Goal: Task Accomplishment & Management: Manage account settings

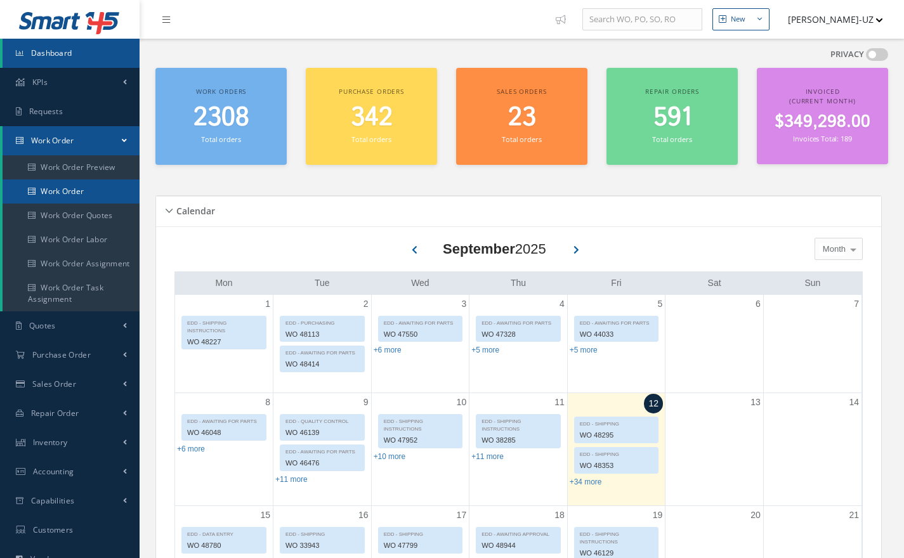
click at [47, 185] on link "Work Order" at bounding box center [71, 191] width 137 height 24
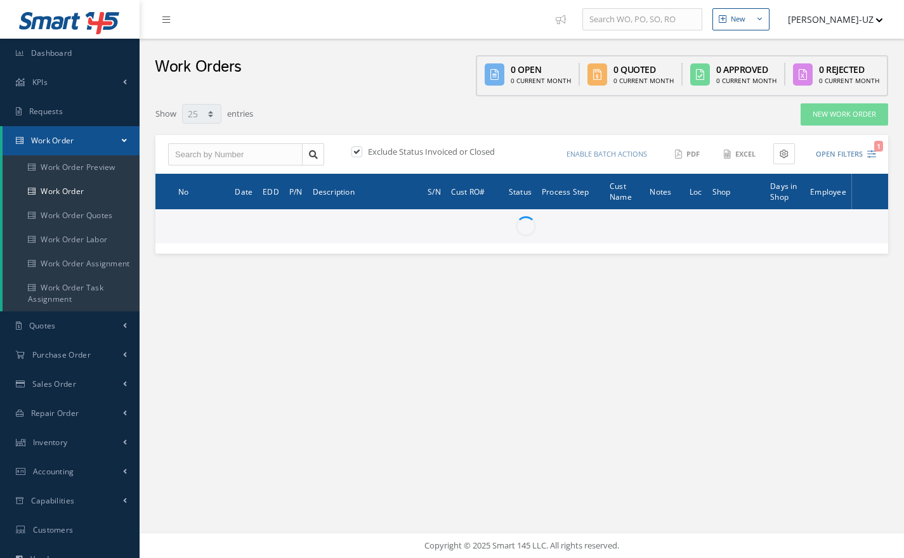
select select "25"
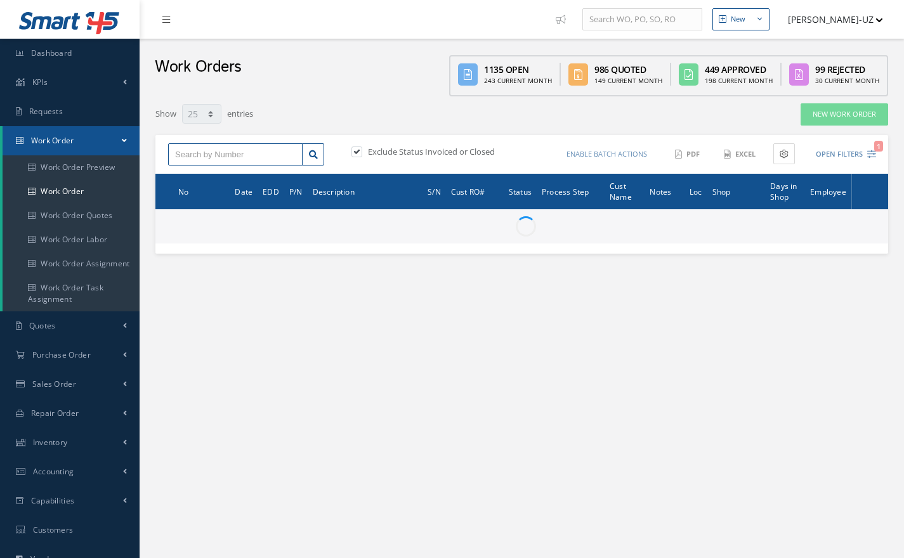
click at [190, 152] on input "text" at bounding box center [235, 154] width 134 height 23
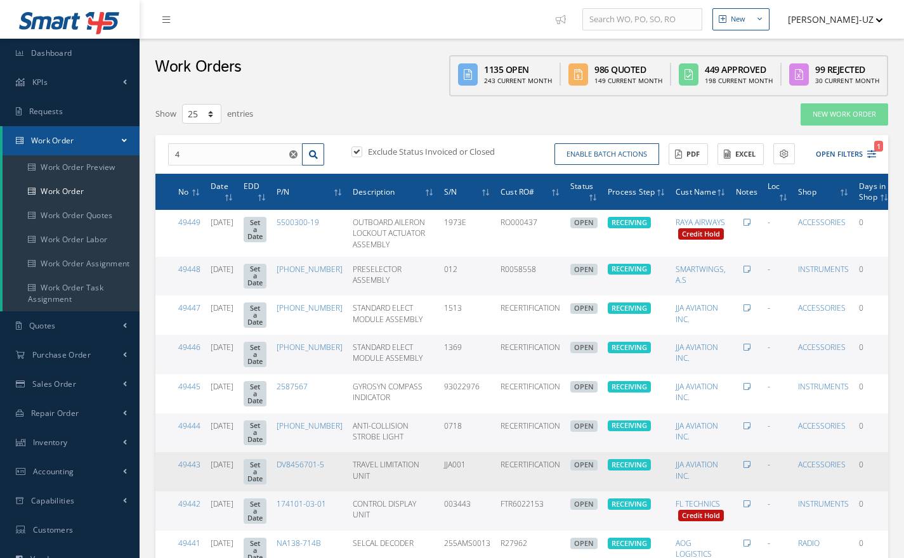
click at [427, 477] on td "TRAVEL LIMITATION UNIT" at bounding box center [393, 471] width 91 height 39
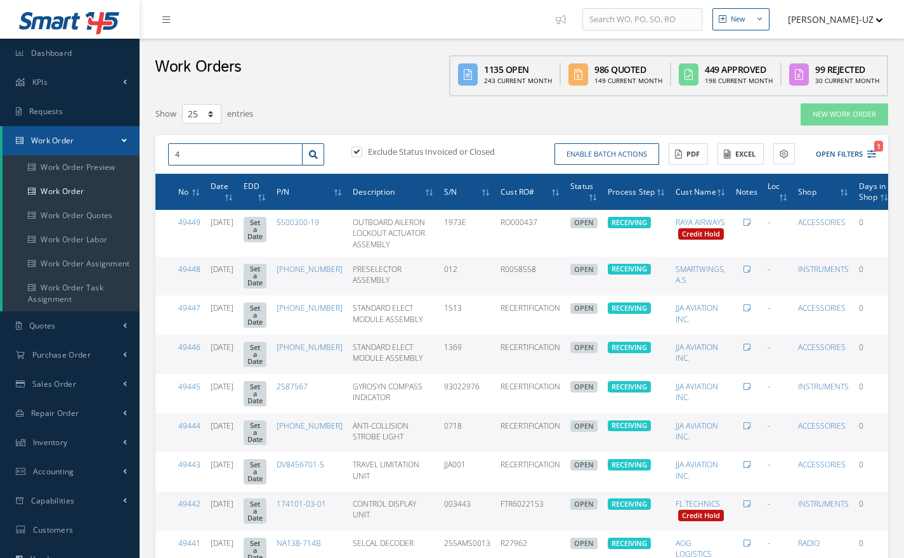
click at [207, 152] on input "4" at bounding box center [235, 154] width 134 height 23
type input "46136"
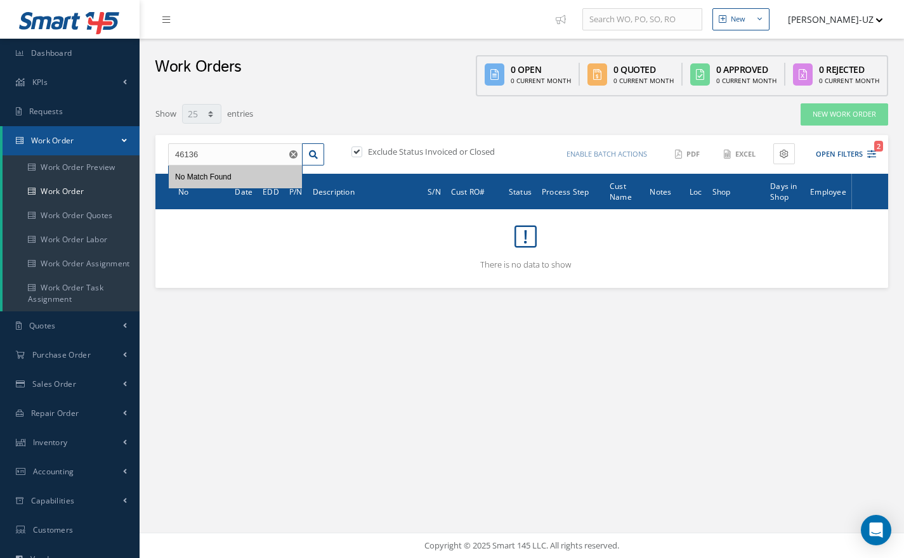
click at [362, 149] on label at bounding box center [363, 151] width 3 height 11
click at [358, 149] on input "checkbox" at bounding box center [355, 152] width 8 height 8
checkbox input "false"
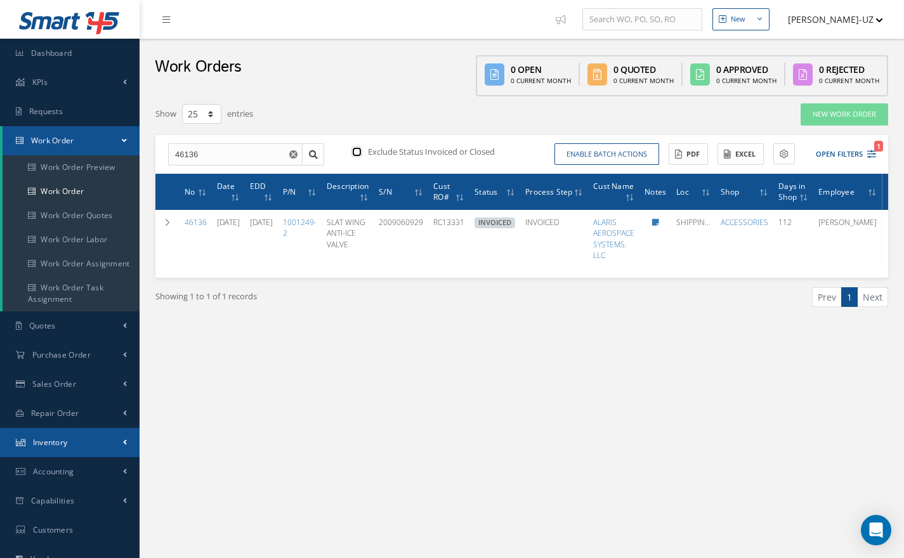
scroll to position [162, 0]
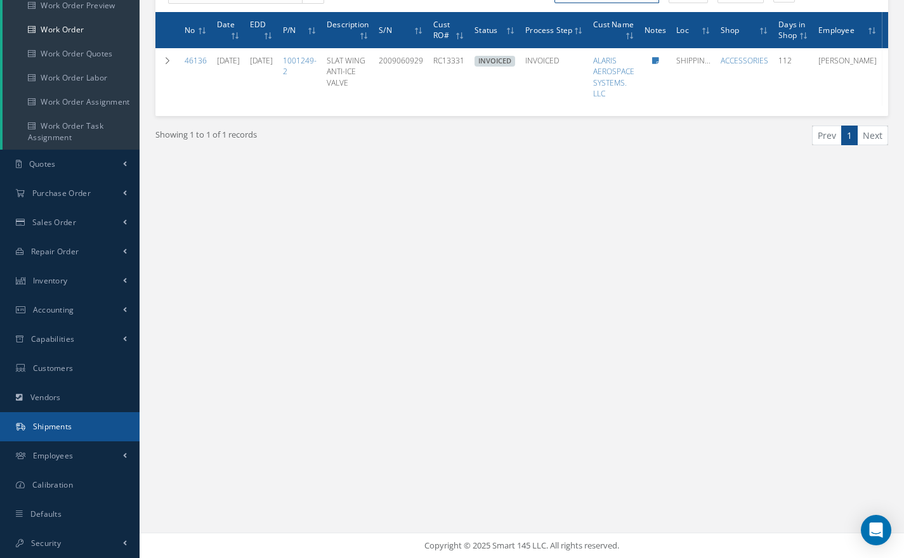
click at [50, 431] on span "Shipments" at bounding box center [52, 426] width 39 height 11
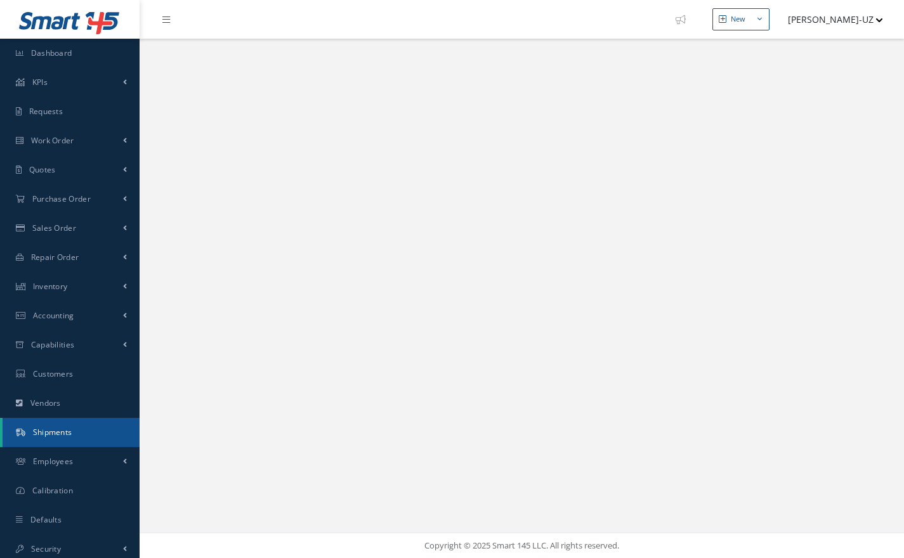
scroll to position [6, 0]
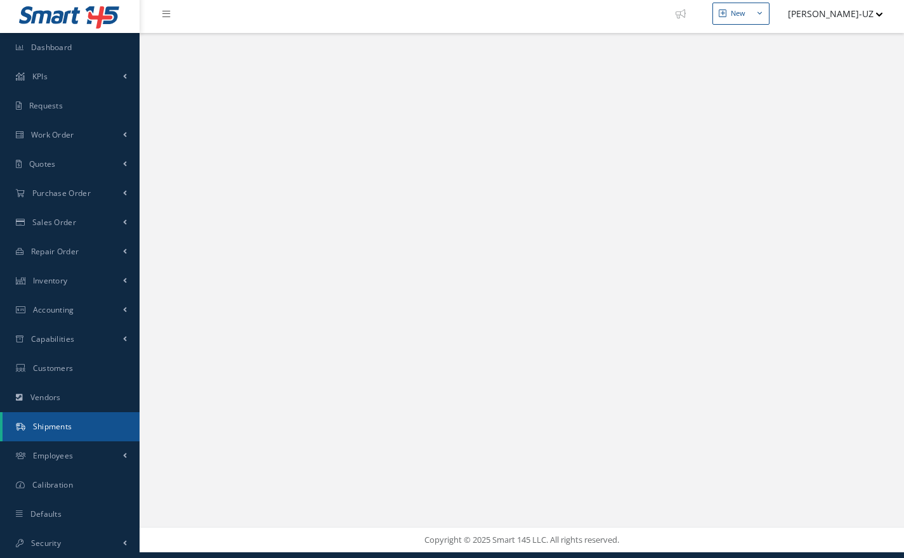
click at [49, 423] on span "Shipments" at bounding box center [52, 426] width 39 height 11
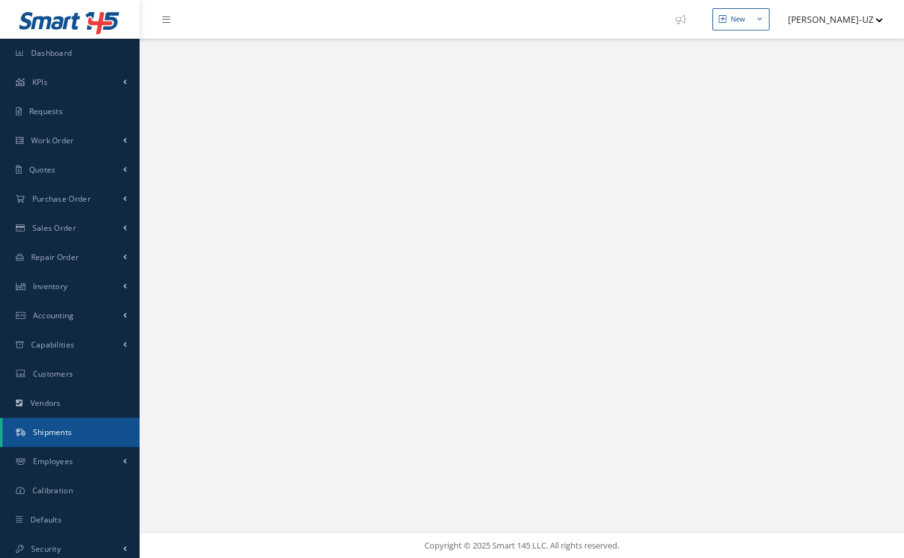
click at [52, 435] on span "Shipments" at bounding box center [52, 432] width 39 height 11
click at [54, 136] on span "Work Order" at bounding box center [52, 140] width 43 height 11
click at [811, 521] on div "New New Work Order New Purchase Order New Sales Order New Repair Order Logout" at bounding box center [522, 279] width 764 height 558
click at [62, 139] on span "Work Order" at bounding box center [52, 140] width 43 height 11
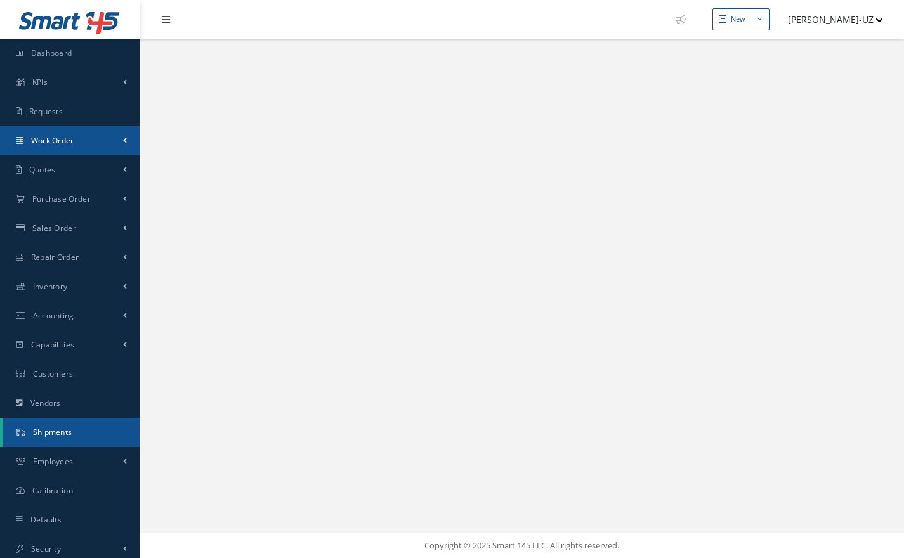
click at [37, 139] on span "Work Order" at bounding box center [52, 140] width 43 height 11
click at [46, 143] on span "Work Order" at bounding box center [52, 140] width 43 height 11
click at [123, 140] on span at bounding box center [125, 140] width 4 height 11
select select "25"
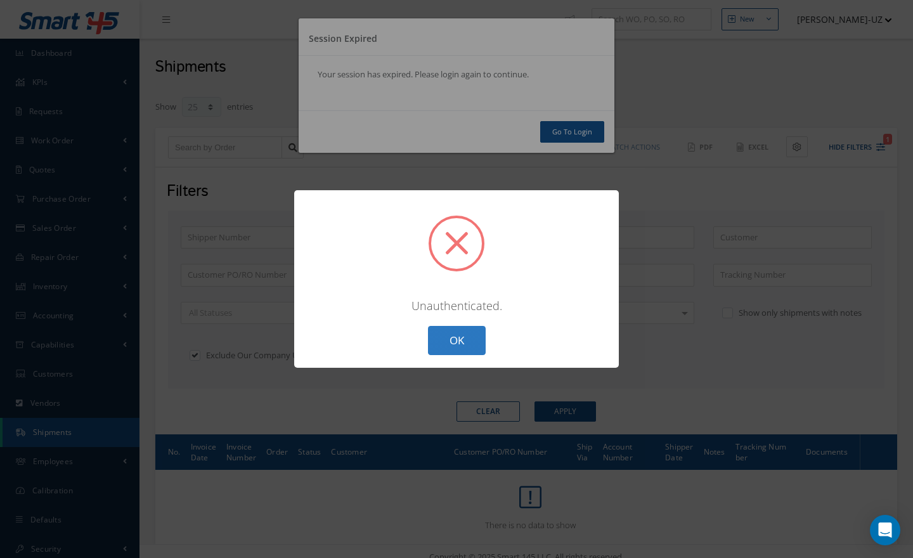
click at [444, 344] on button "OK" at bounding box center [457, 341] width 58 height 30
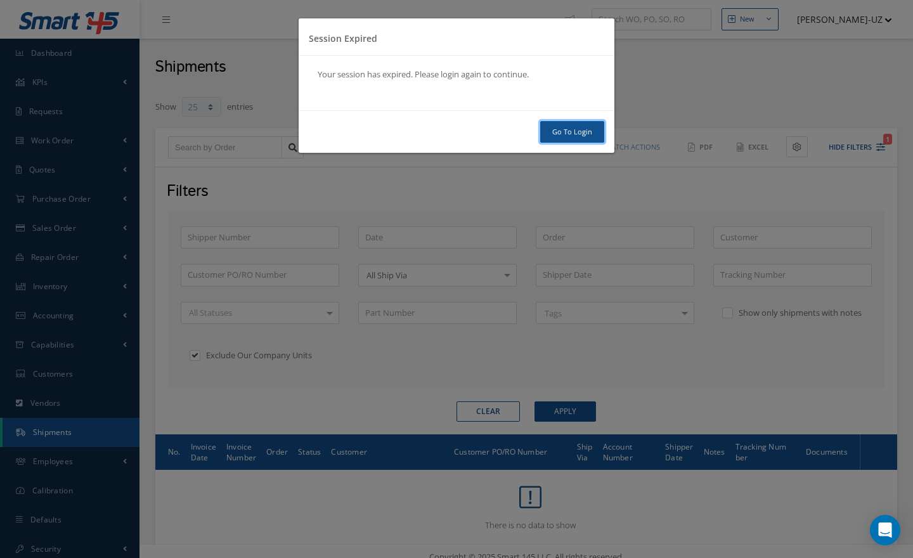
click at [576, 127] on link "Go To Login" at bounding box center [572, 132] width 64 height 22
click at [577, 128] on link "Go To Login" at bounding box center [572, 132] width 64 height 22
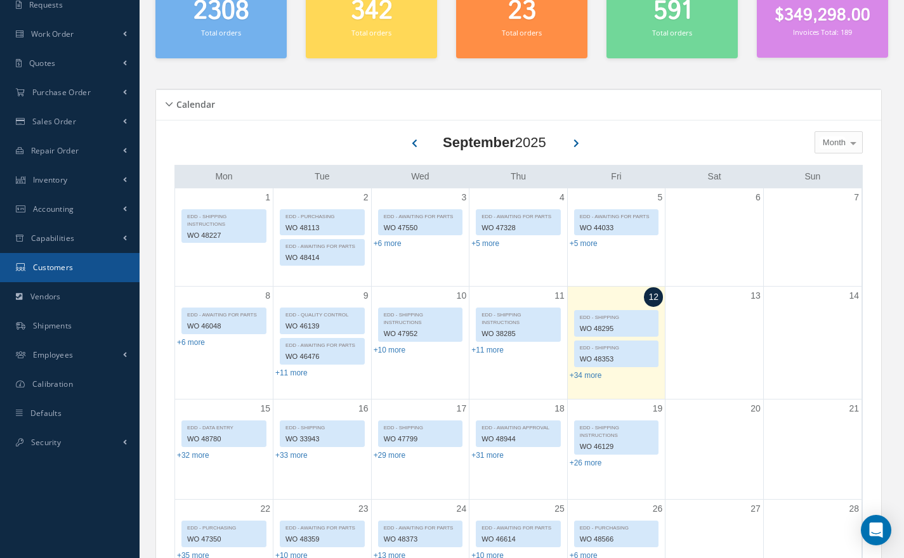
scroll to position [105, 0]
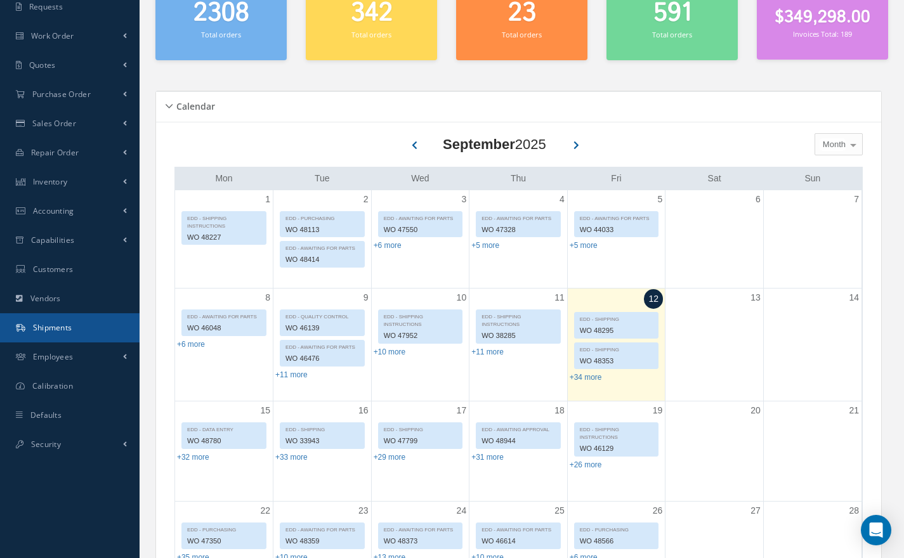
click at [53, 327] on span "Shipments" at bounding box center [52, 327] width 39 height 11
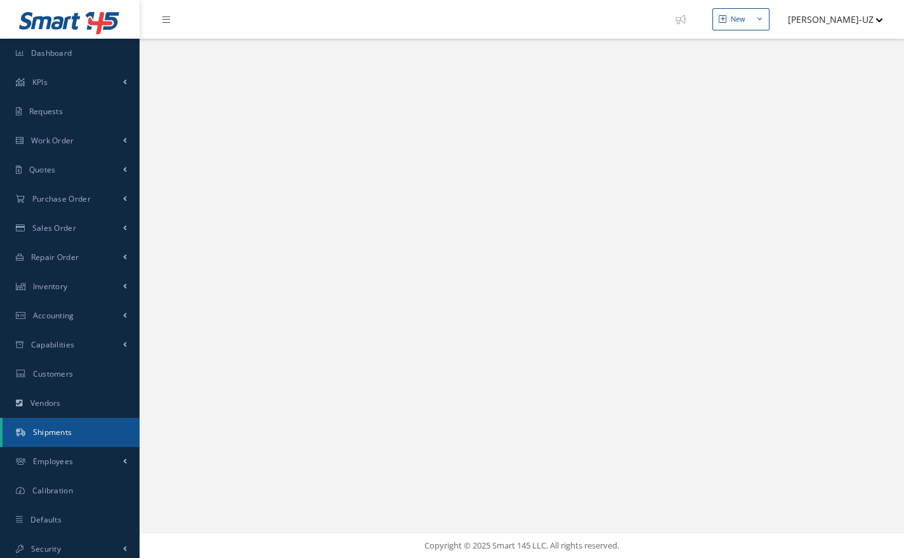
drag, startPoint x: 317, startPoint y: 158, endPoint x: 317, endPoint y: 98, distance: 60.3
click at [317, 98] on div "New New Work Order New Purchase Order New Sales Order New Repair Order Logout" at bounding box center [522, 279] width 764 height 558
select select "25"
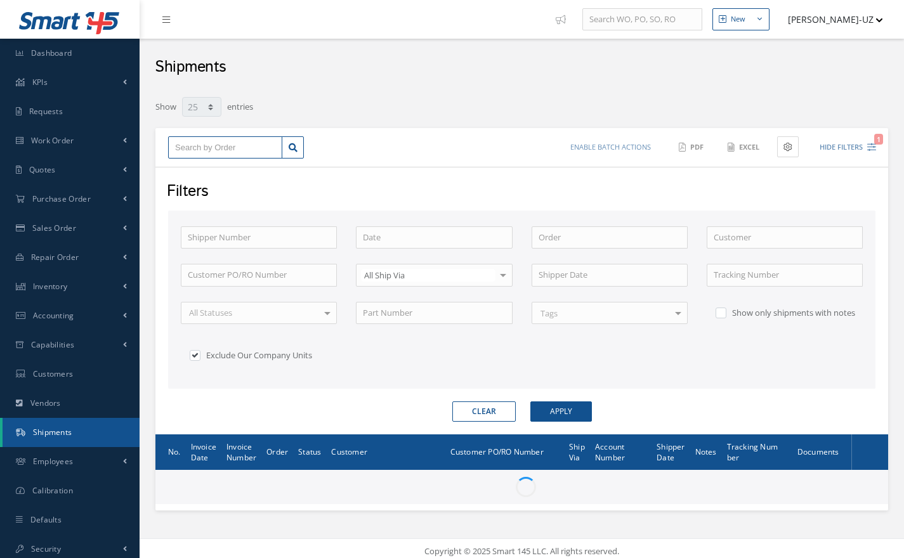
click at [218, 148] on input "text" at bounding box center [225, 147] width 114 height 23
type input "4"
type input "46"
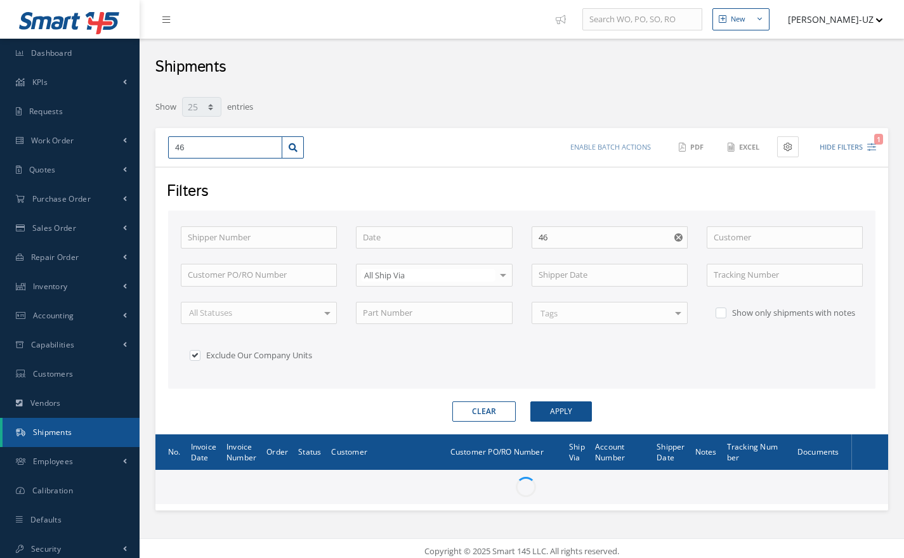
type input "461"
type input "4613"
type input "46136"
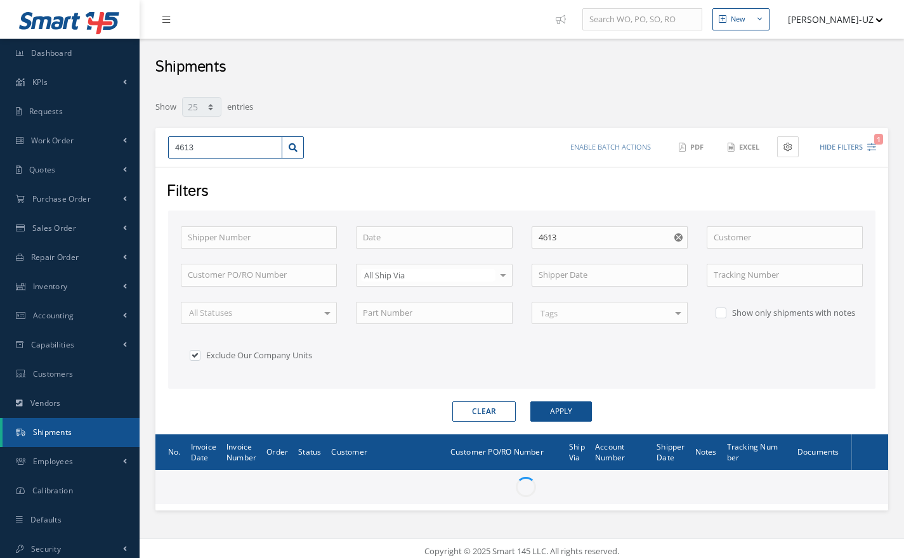
type input "46136"
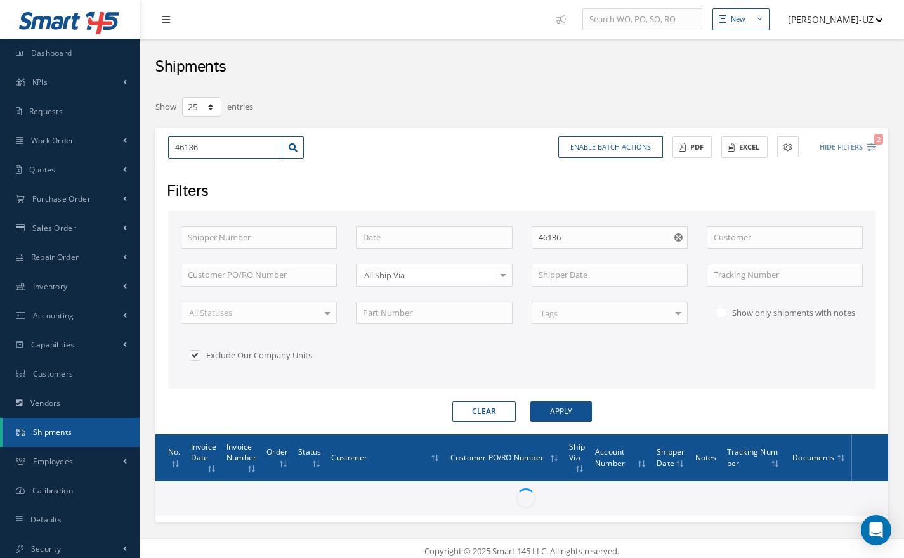
click at [218, 148] on input "46136" at bounding box center [225, 147] width 114 height 23
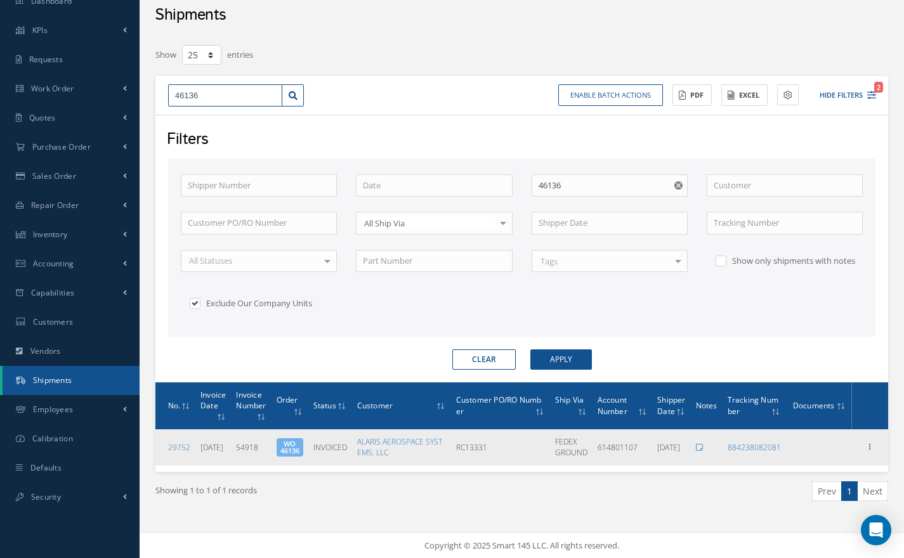
scroll to position [52, 0]
drag, startPoint x: 793, startPoint y: 449, endPoint x: 719, endPoint y: 447, distance: 74.2
click at [719, 447] on tr "29752 09/09/2025 54918 WO 46136 INVOICED ALARIS AEROSPACE SYSTEMS. LLC RC13331 …" at bounding box center [521, 447] width 733 height 36
copy tr "884238082081"
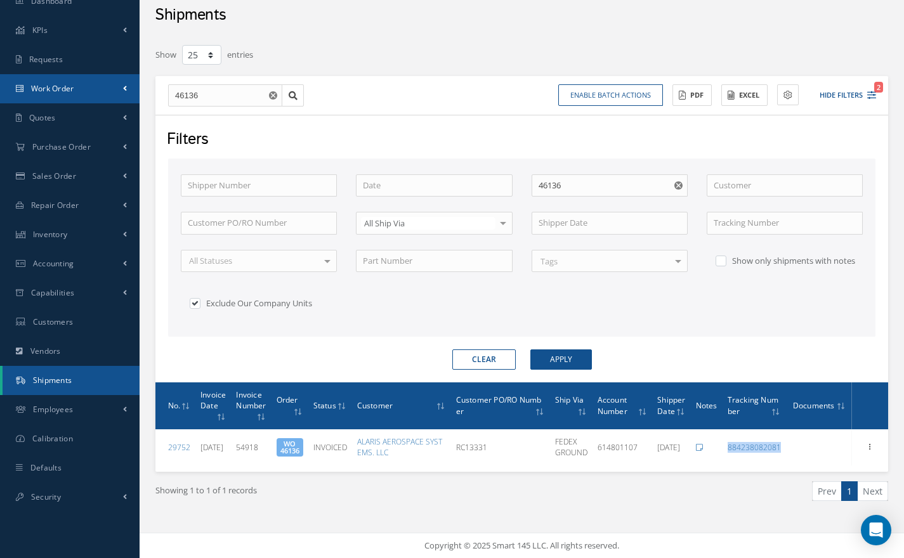
click at [60, 86] on span "Work Order" at bounding box center [52, 88] width 43 height 11
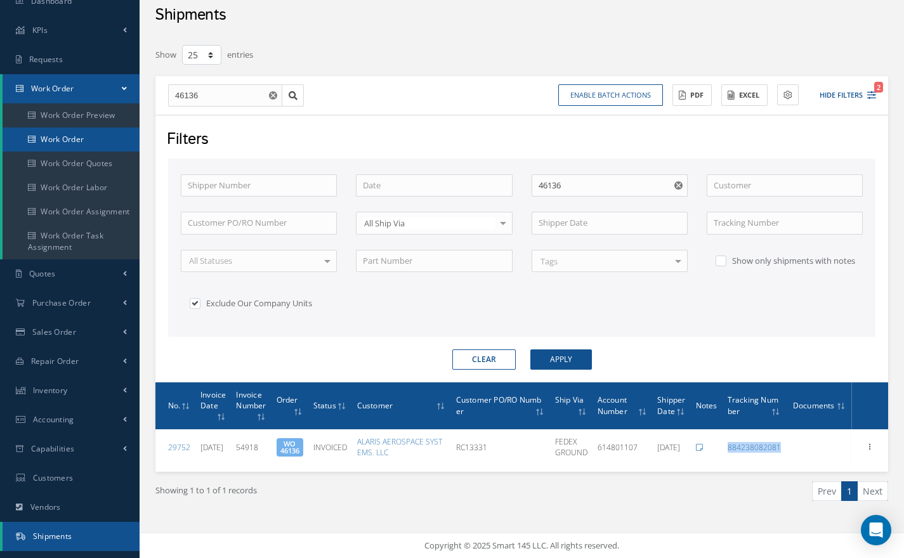
click at [63, 140] on link "Work Order" at bounding box center [71, 139] width 137 height 24
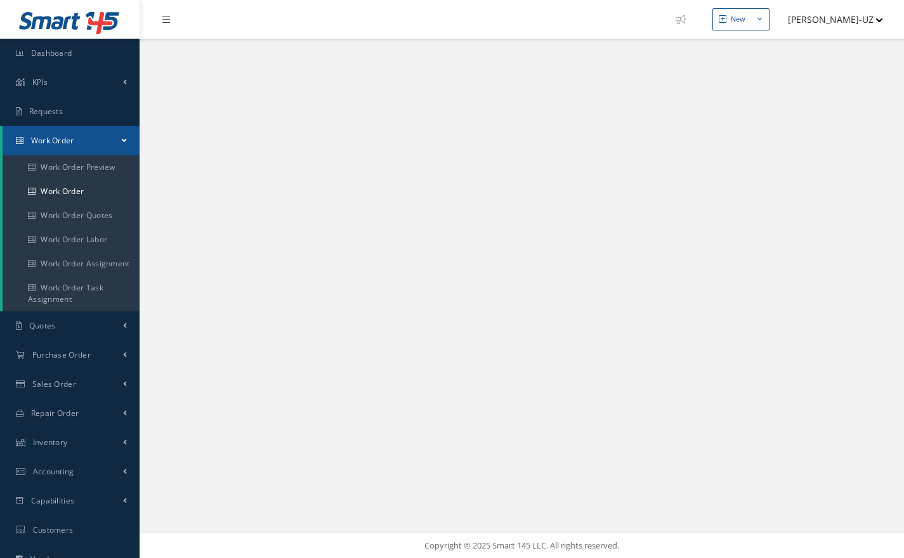
select select "25"
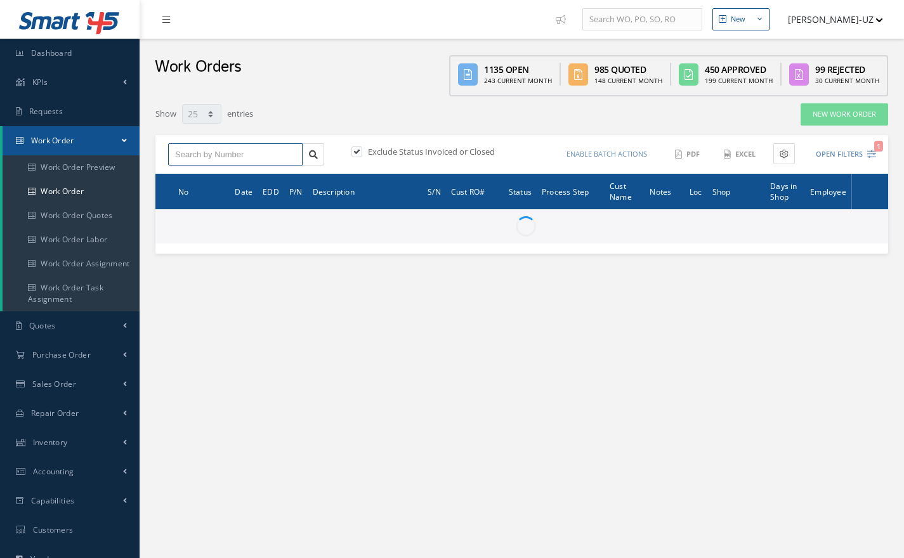
click at [232, 155] on input "text" at bounding box center [235, 154] width 134 height 23
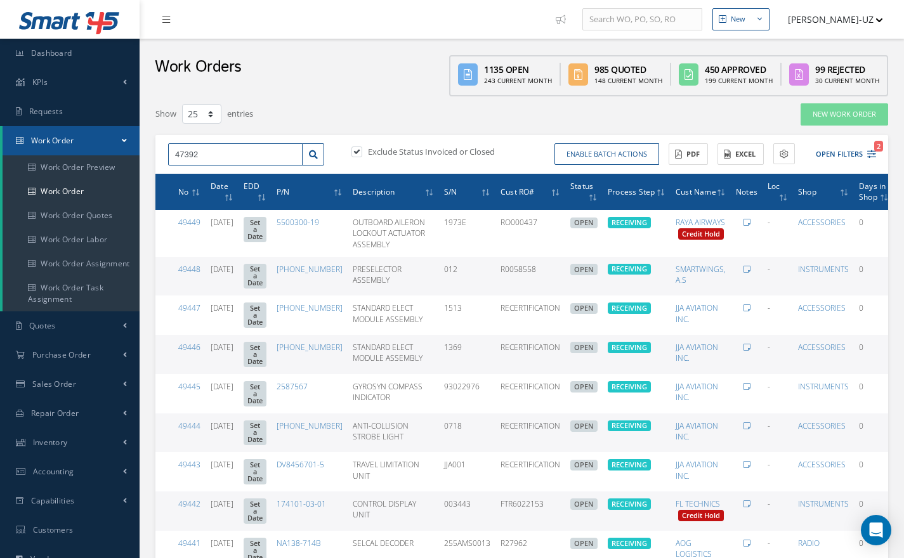
type input "47392"
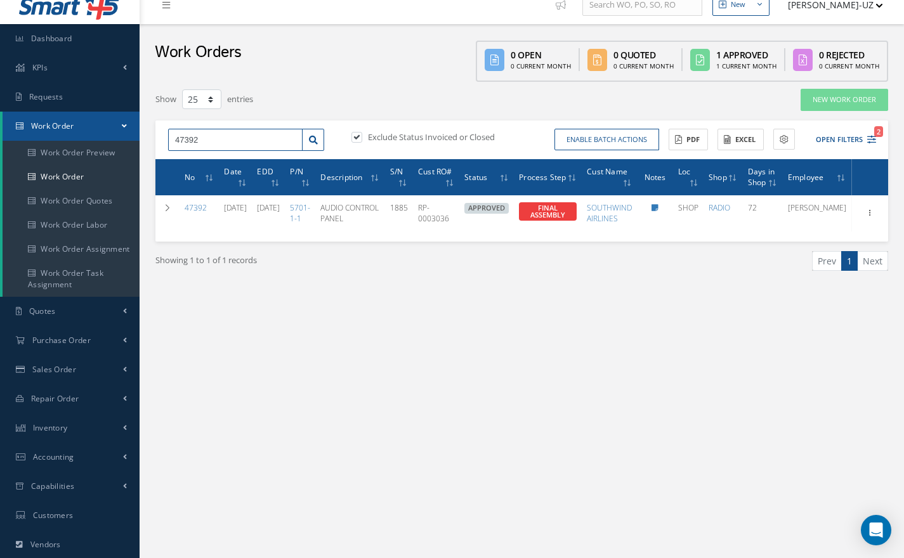
scroll to position [13, 0]
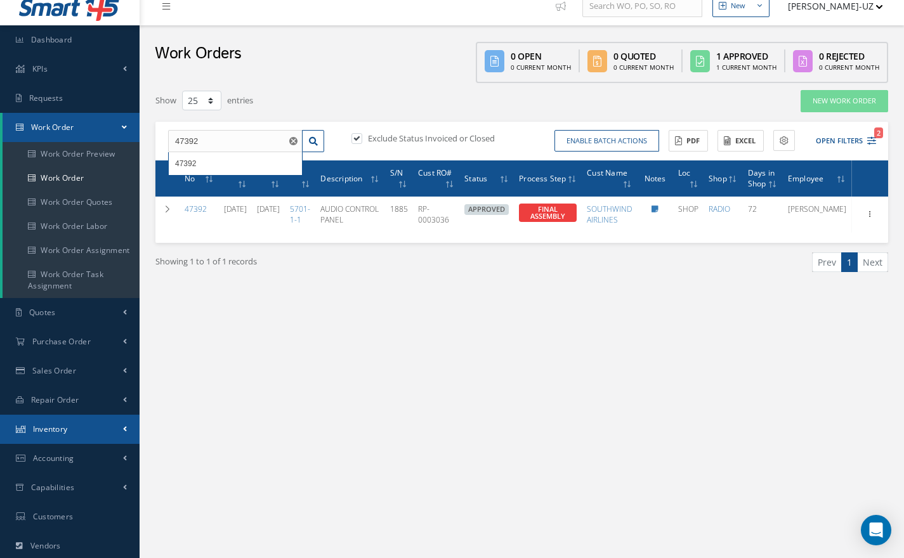
click at [58, 421] on link "Inventory" at bounding box center [70, 429] width 140 height 29
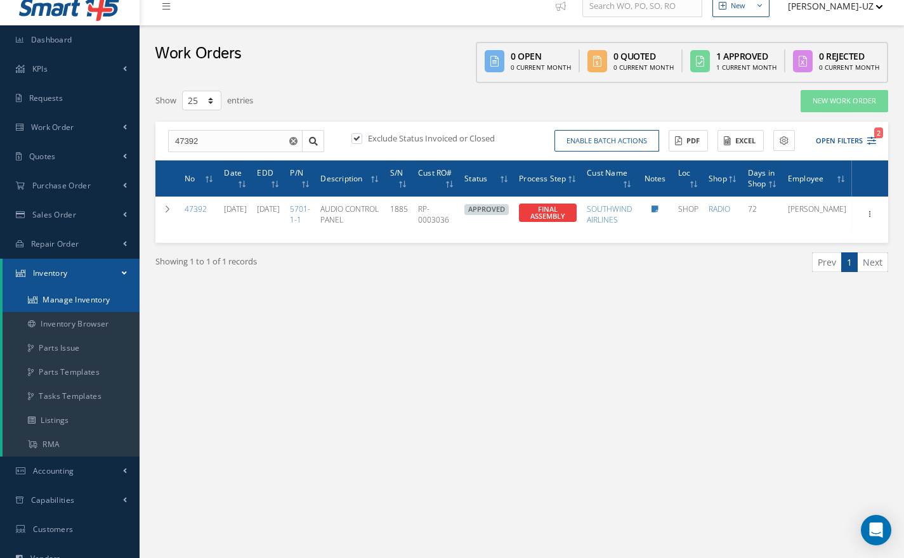
click at [69, 298] on link "Manage Inventory" at bounding box center [71, 300] width 137 height 24
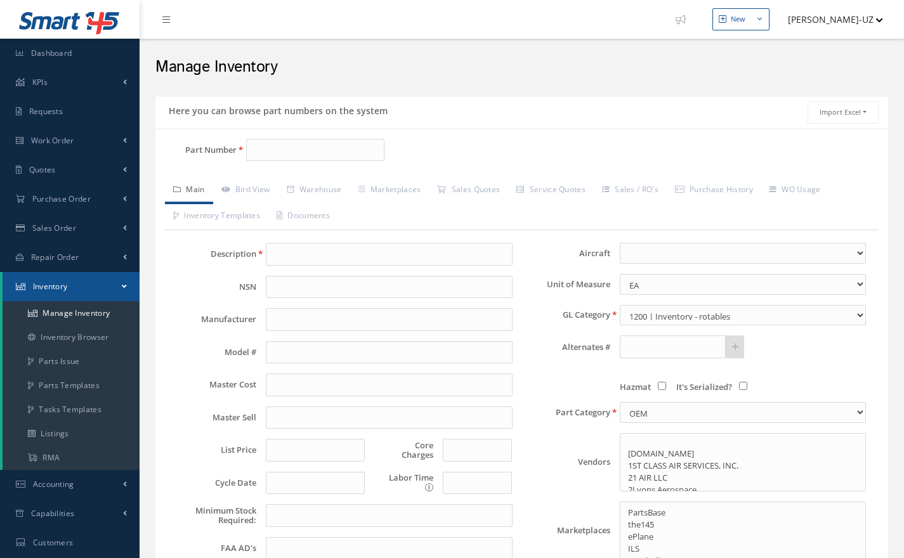
select select
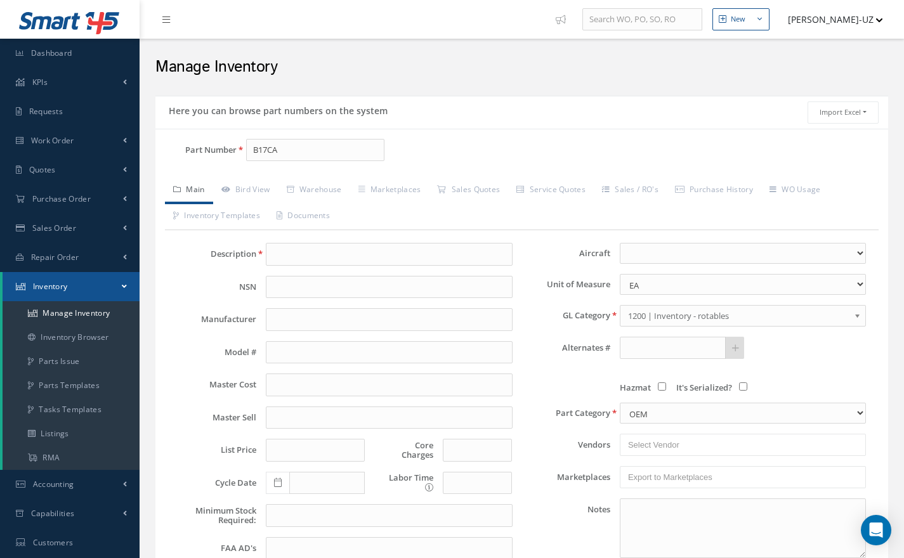
type input "B17CA"
drag, startPoint x: 297, startPoint y: 152, endPoint x: 248, endPoint y: 153, distance: 49.5
click at [248, 153] on input "B17CA" at bounding box center [315, 150] width 138 height 23
paste input "D25AB2431"
type input "D25AB2431"
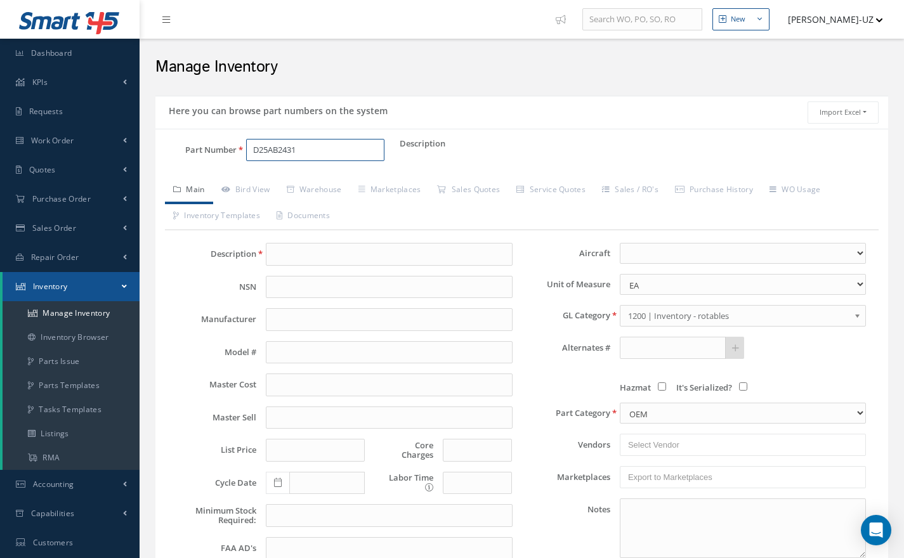
drag, startPoint x: 317, startPoint y: 151, endPoint x: 226, endPoint y: 150, distance: 90.1
click at [226, 150] on div "Part Number D25AB2431" at bounding box center [277, 150] width 244 height 23
click at [291, 179] on span "4059050-913" at bounding box center [308, 182] width 114 height 13
type input "4059050-913"
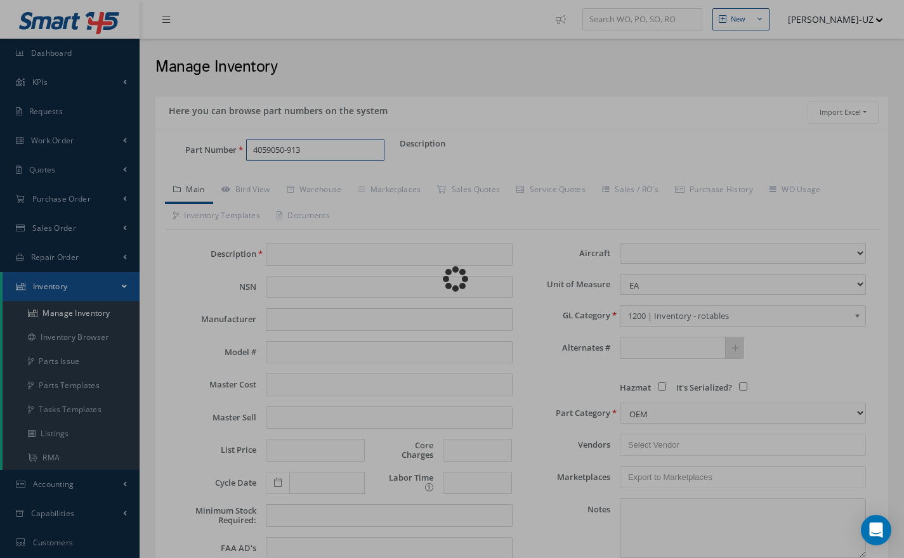
type input "FLIGHTMANAGEMENTCO"
type input "0.00"
select select
type textarea "ROTABLE"
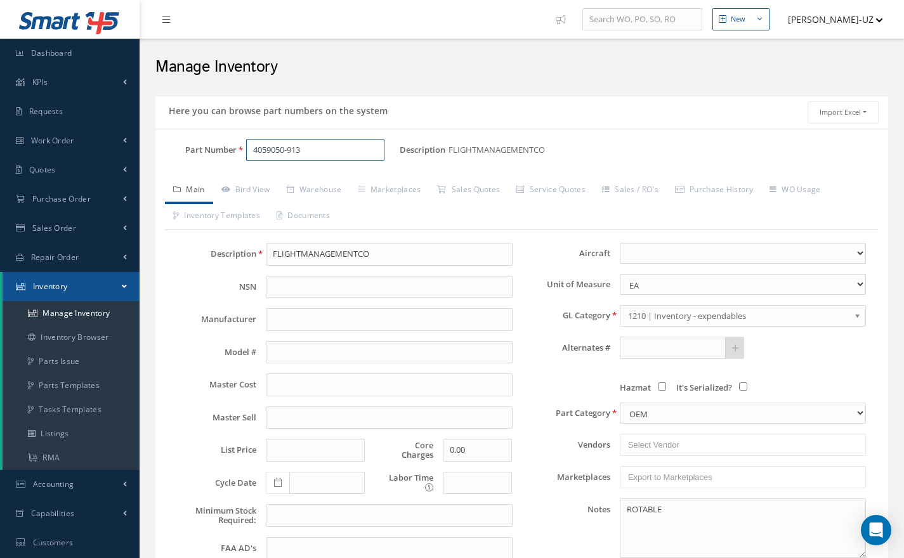
type input "4059050-913"
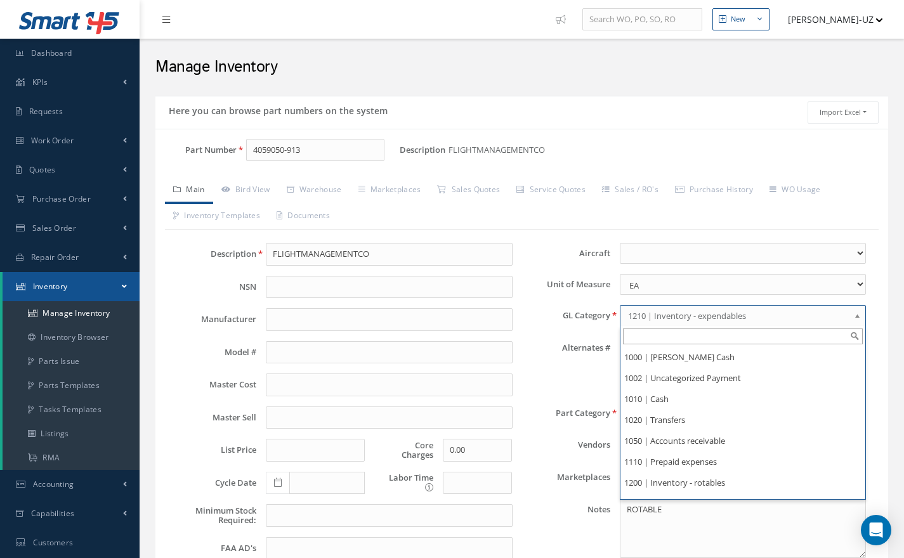
click at [651, 311] on span "1210 | Inventory - expendables" at bounding box center [738, 315] width 221 height 15
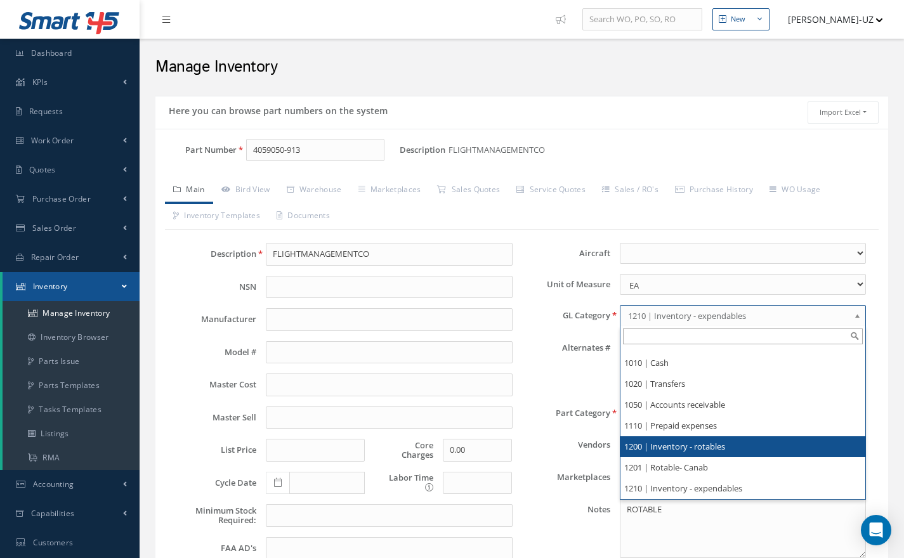
click at [677, 452] on li "1200 | Inventory - rotables" at bounding box center [742, 446] width 245 height 21
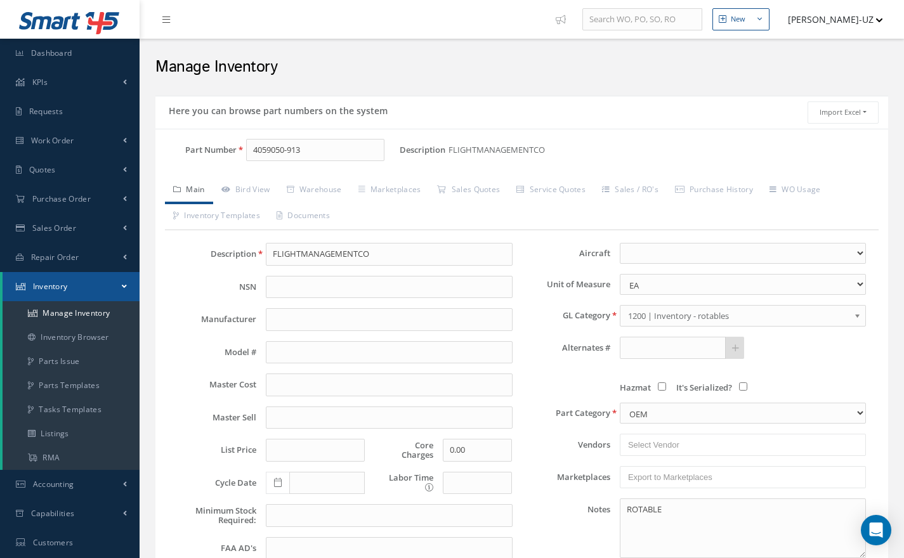
scroll to position [191, 0]
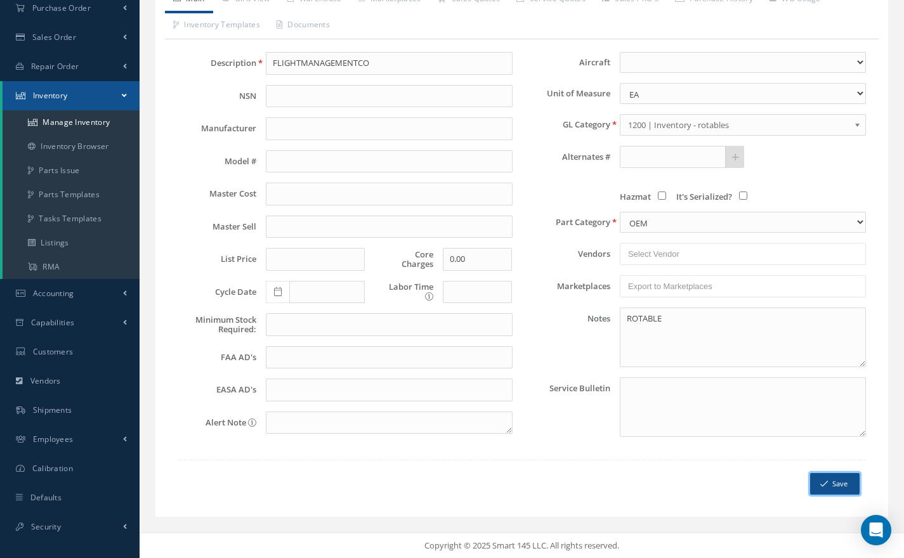
click at [835, 483] on button "Save" at bounding box center [834, 484] width 49 height 22
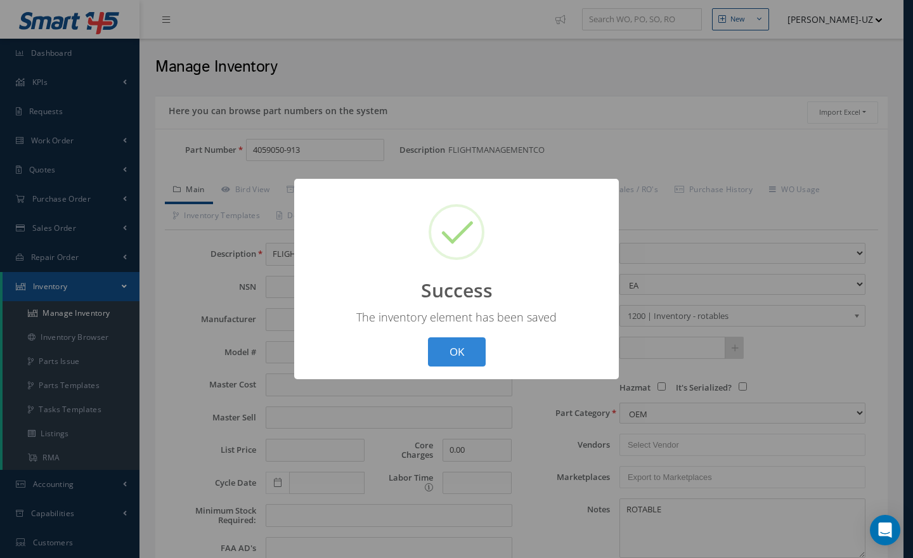
scroll to position [0, 0]
click at [466, 353] on button "OK" at bounding box center [457, 352] width 58 height 30
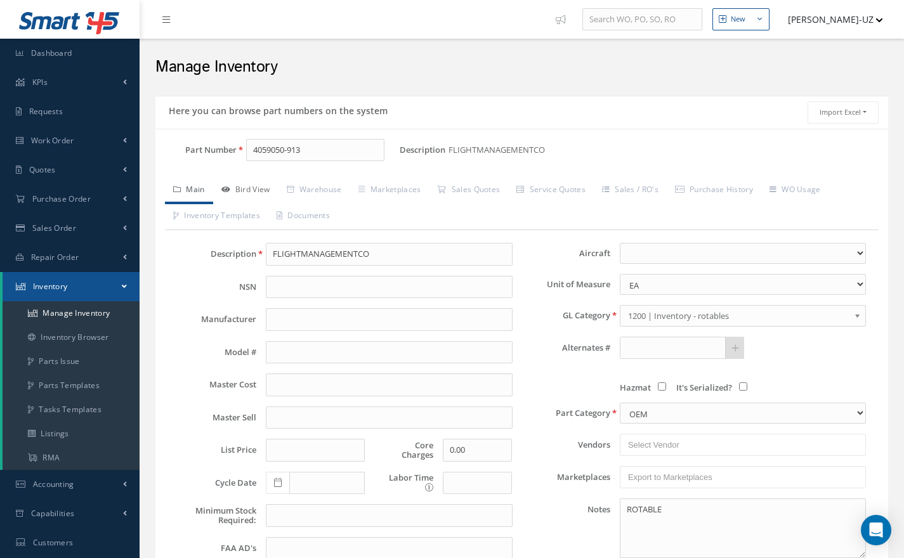
click at [261, 186] on link "Bird View" at bounding box center [245, 191] width 65 height 27
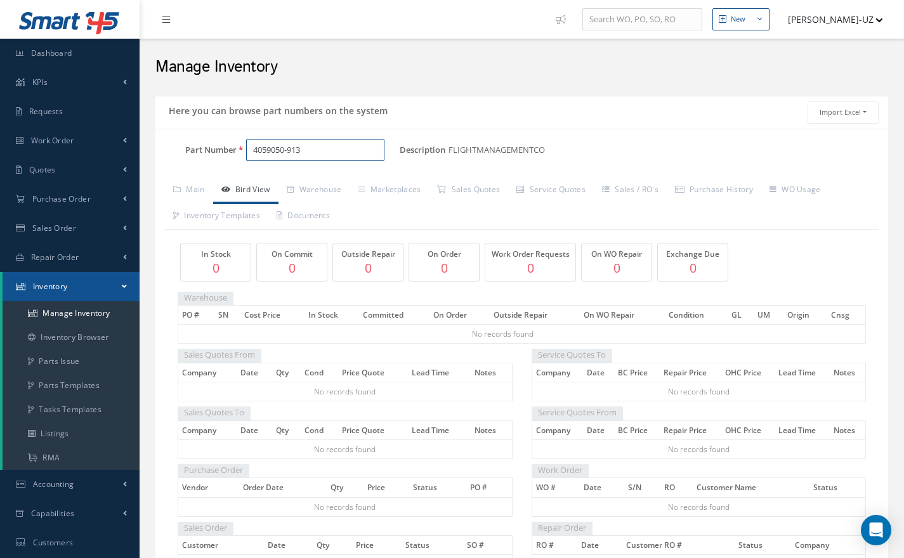
drag, startPoint x: 313, startPoint y: 154, endPoint x: 236, endPoint y: 151, distance: 77.4
click at [236, 151] on div "Part Number 4059050-913" at bounding box center [277, 150] width 244 height 23
paste input "81000-65701."
click at [275, 177] on span "81000-65701" at bounding box center [308, 182] width 114 height 13
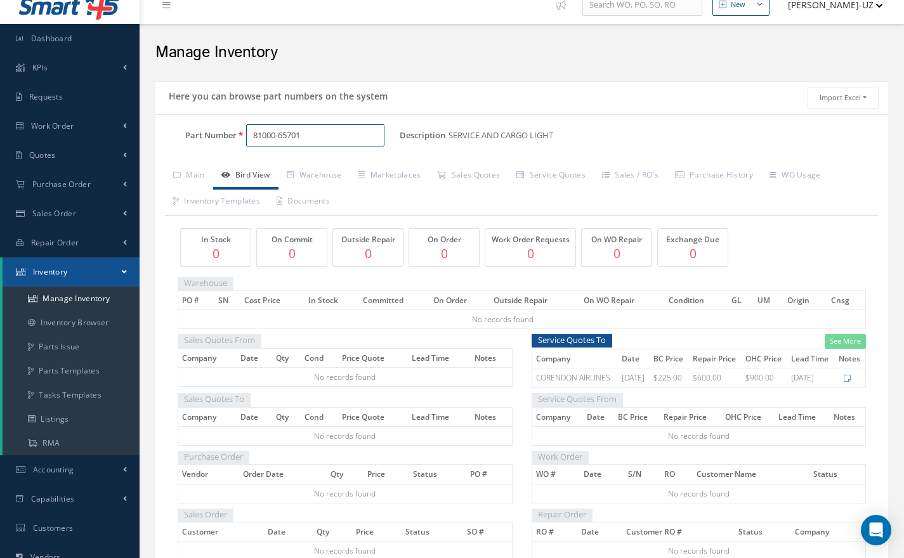
scroll to position [7, 0]
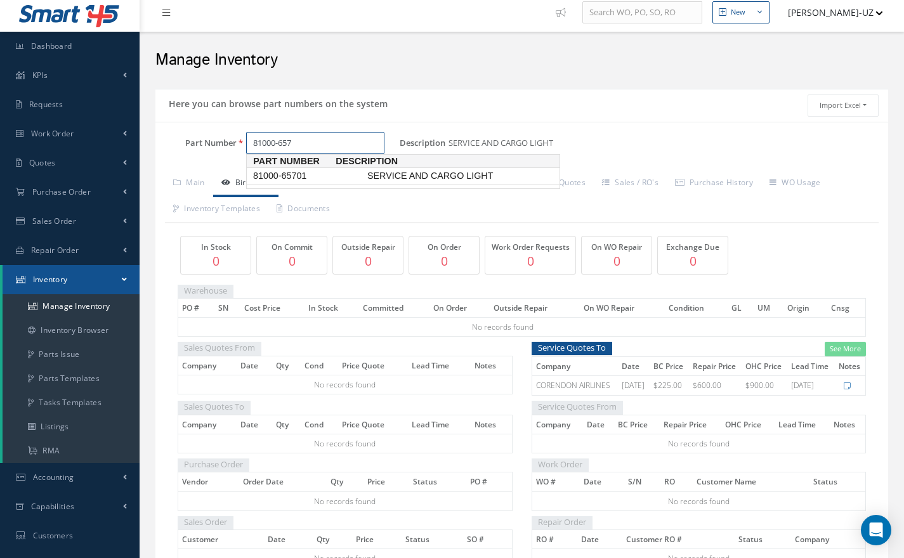
click at [284, 178] on span "81000-65701" at bounding box center [308, 175] width 114 height 13
type input "81000-65701"
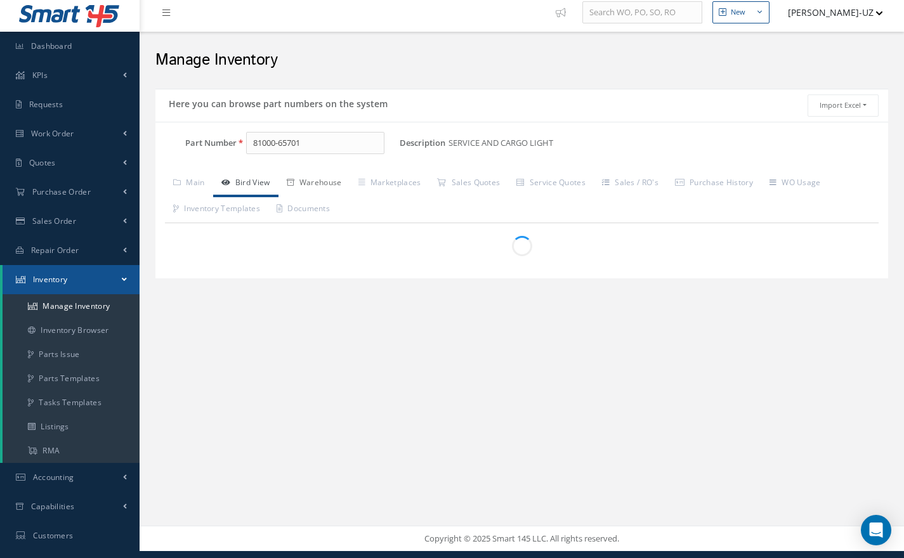
click at [284, 178] on link "Warehouse" at bounding box center [314, 184] width 72 height 27
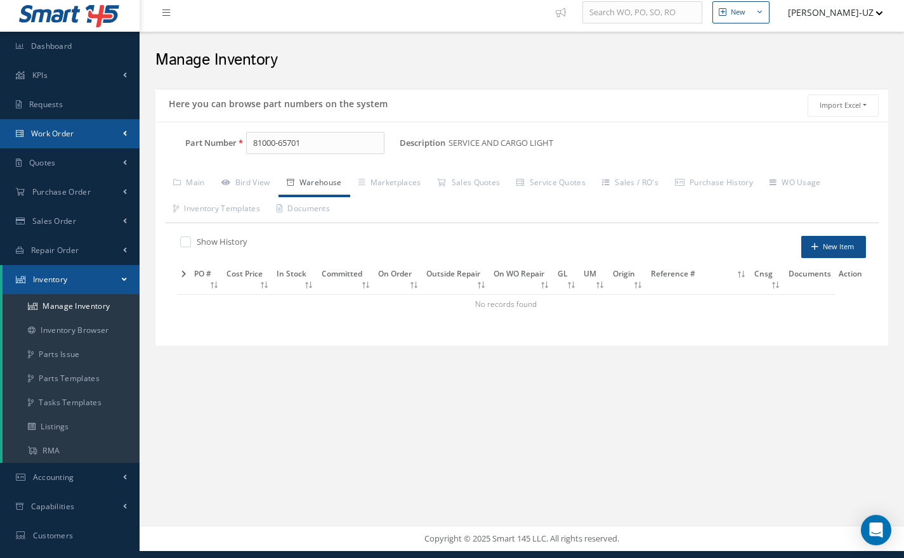
scroll to position [0, 0]
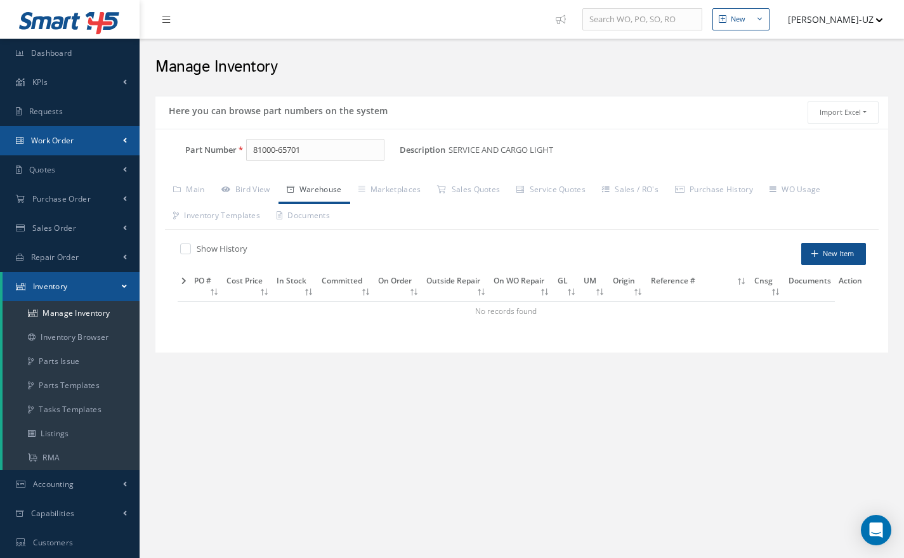
click at [39, 141] on span "Work Order" at bounding box center [52, 140] width 43 height 11
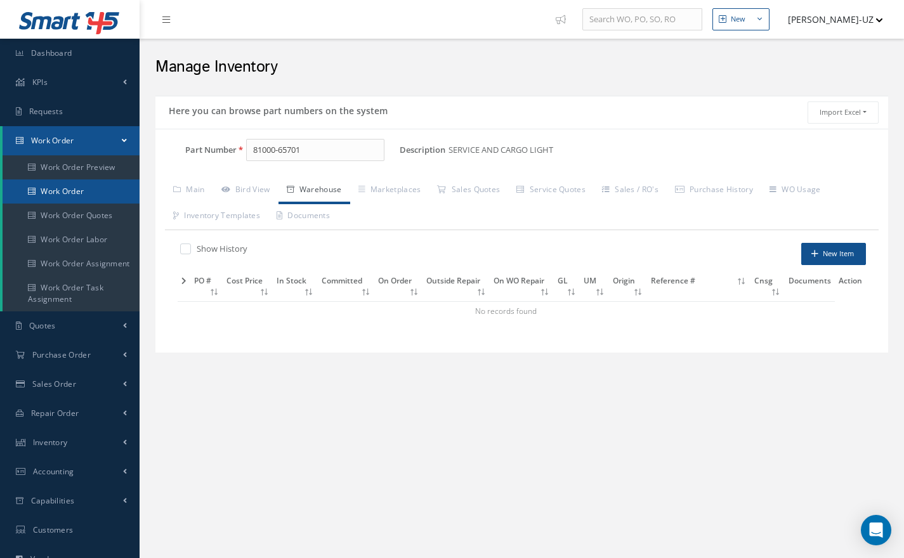
click at [58, 190] on link "Work Order" at bounding box center [71, 191] width 137 height 24
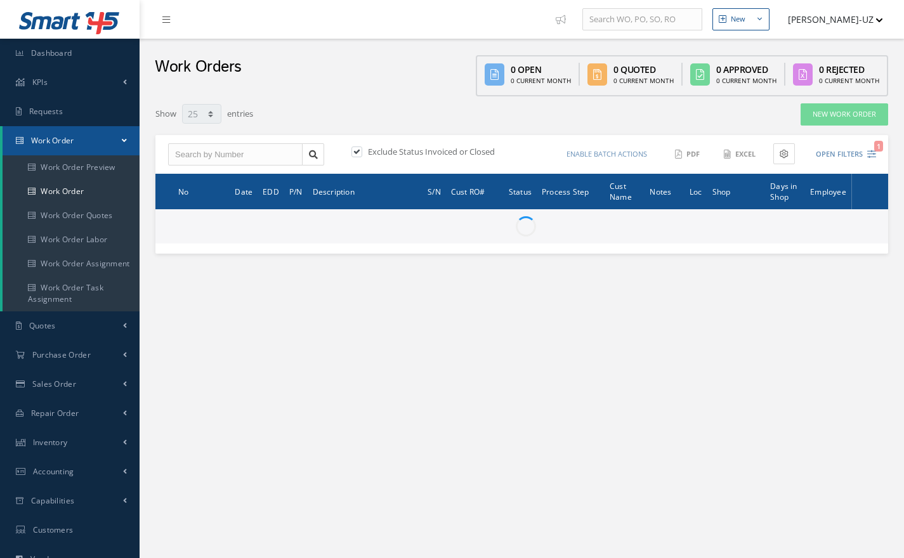
select select "25"
type input "All Work Request"
type input "All Work Performed"
type input "All Status"
type input "WO Part Status"
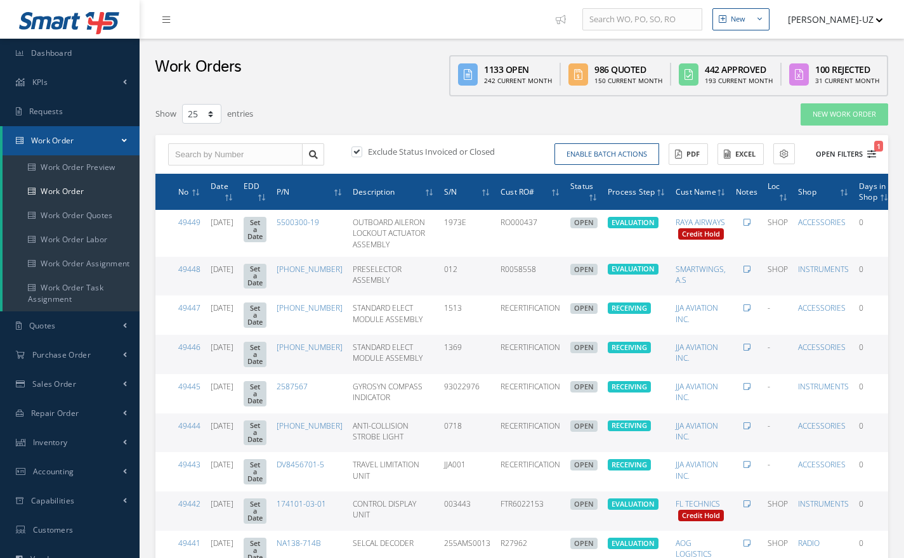
click at [858, 156] on button "Open Filters 1" at bounding box center [840, 154] width 72 height 21
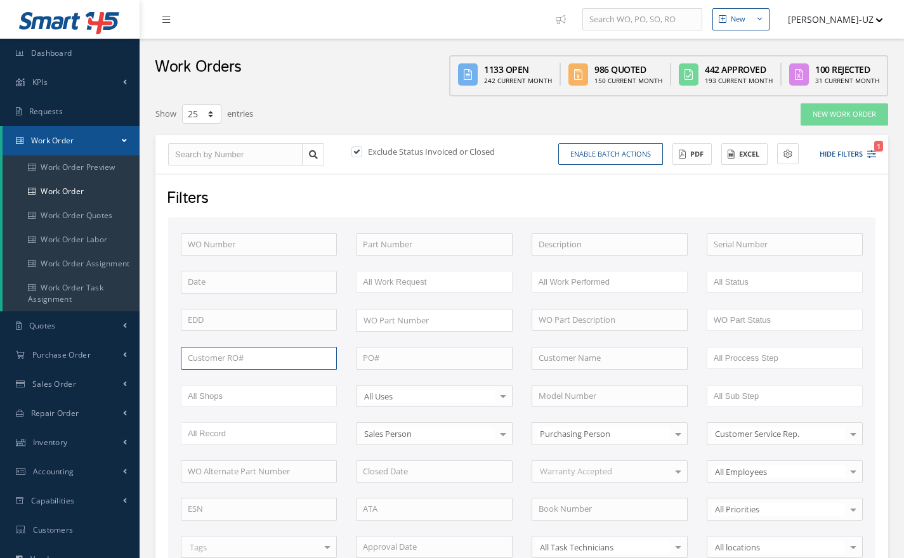
click at [250, 358] on input "text" at bounding box center [259, 358] width 156 height 23
paste input "RO 147716"
click at [250, 360] on input "RO 147716" at bounding box center [259, 358] width 156 height 23
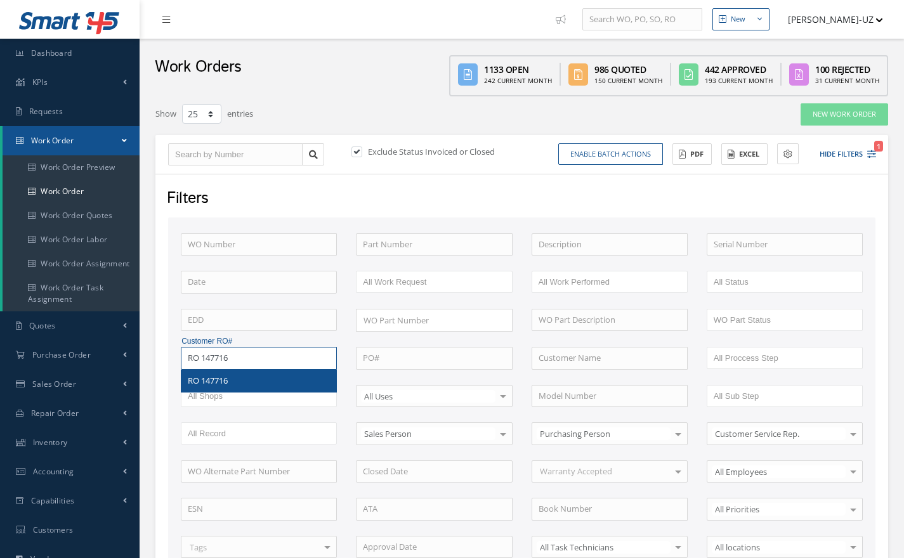
type input "RO 147716"
click at [215, 380] on span "RO 147716" at bounding box center [208, 380] width 40 height 11
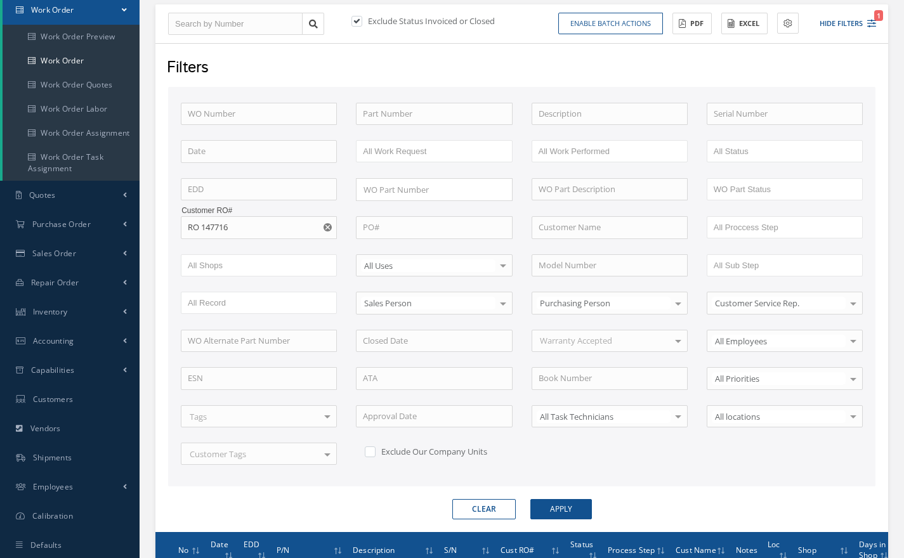
scroll to position [132, 0]
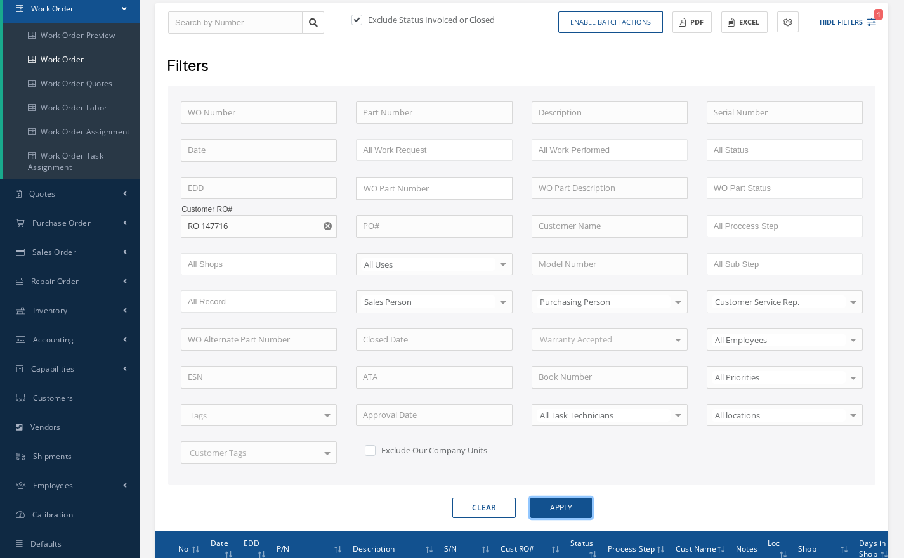
click at [558, 508] on button "Apply" at bounding box center [561, 508] width 62 height 20
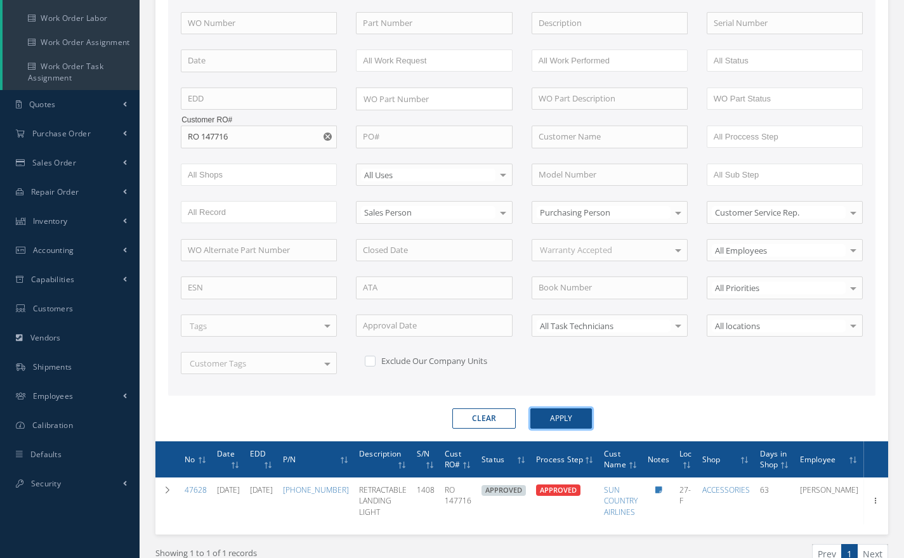
scroll to position [232, 0]
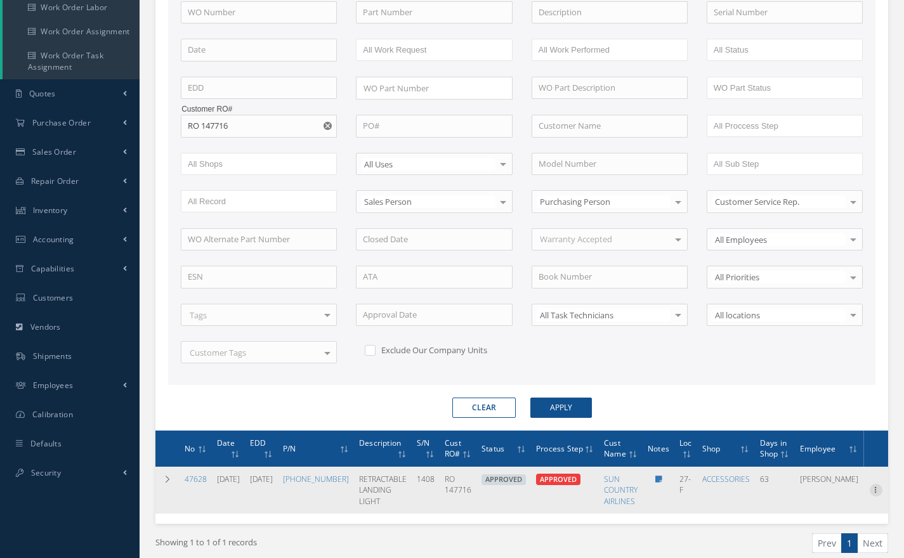
click at [871, 484] on icon at bounding box center [876, 489] width 13 height 10
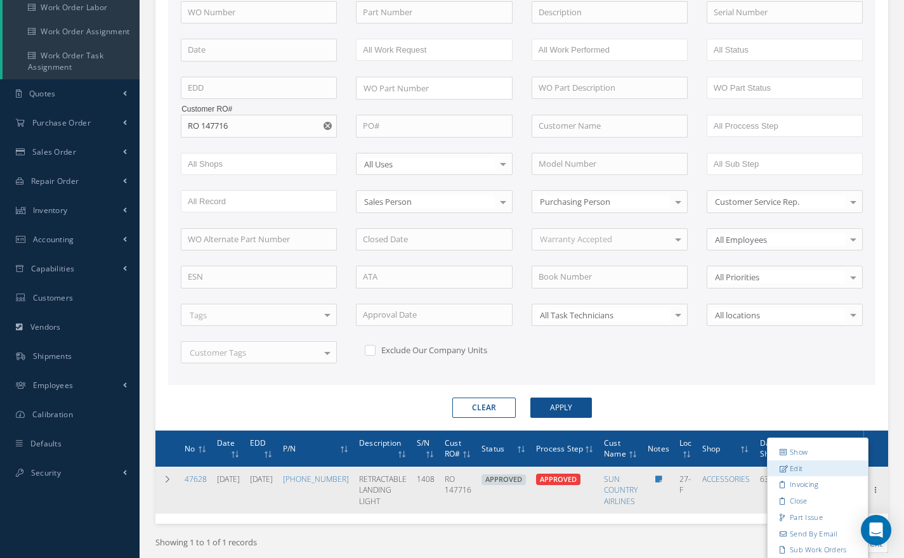
click at [781, 463] on link "Edit" at bounding box center [817, 468] width 100 height 16
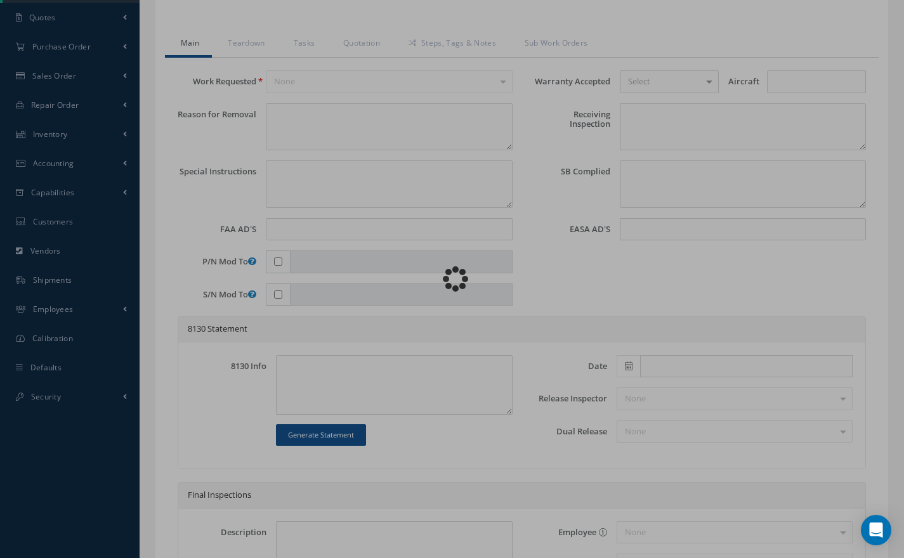
scroll to position [309, 0]
type input "45-0351-3"
type input "27-F"
type input "07/11/2025"
type input "RETRACTABLE LANDING LIGHT"
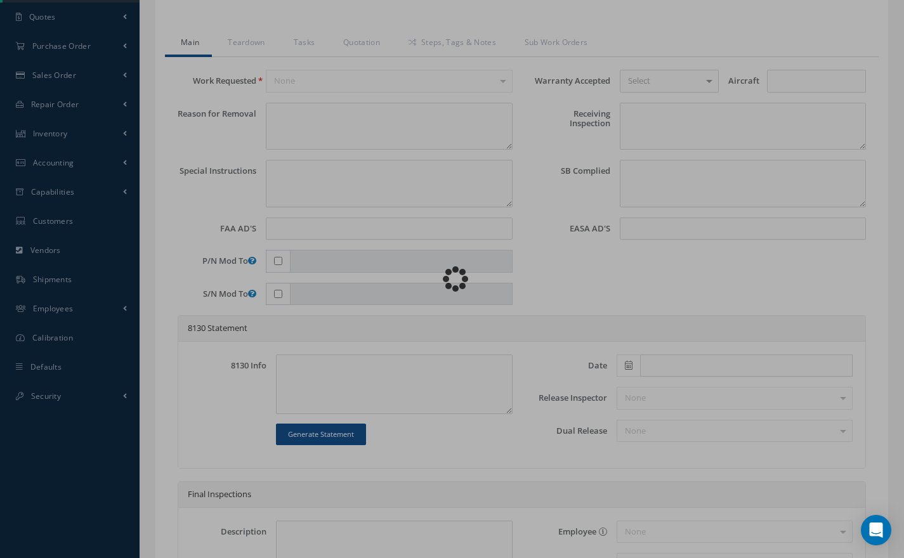
type input "RO 147716"
type input "10/24/2025"
type input "1408"
type textarea "LH RETRACTABLE LDG LT INOP KD 32080 NOTIFIED (LANDING LIGHTS) NO ILLUMINATION W…"
type textarea "PLEASE SEE R.O. FOR DETAILS"
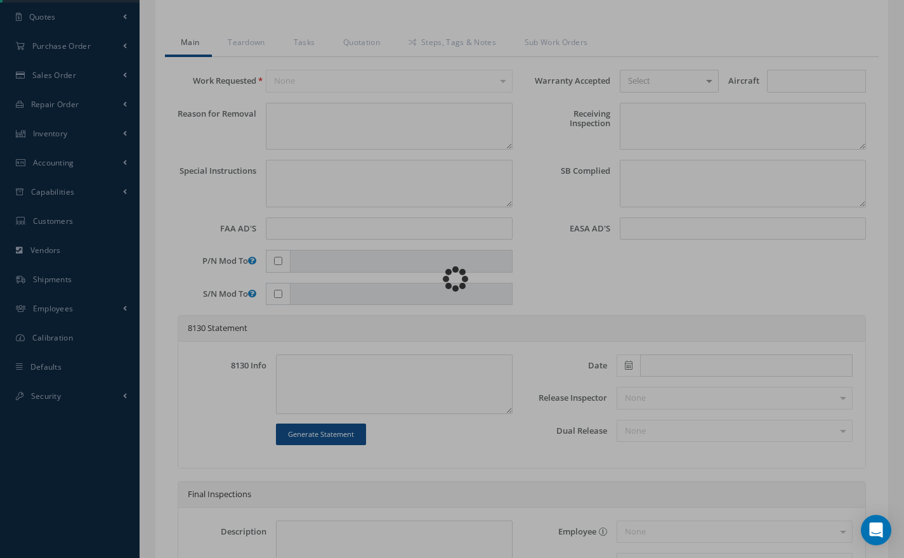
type textarea "NO VISUAL DAMAGE"
type textarea "06/07/2024..RAMON REVIEWED CMM AND THERE IS NO INFORMATION TO IMPLAMENTE MOD 2&…"
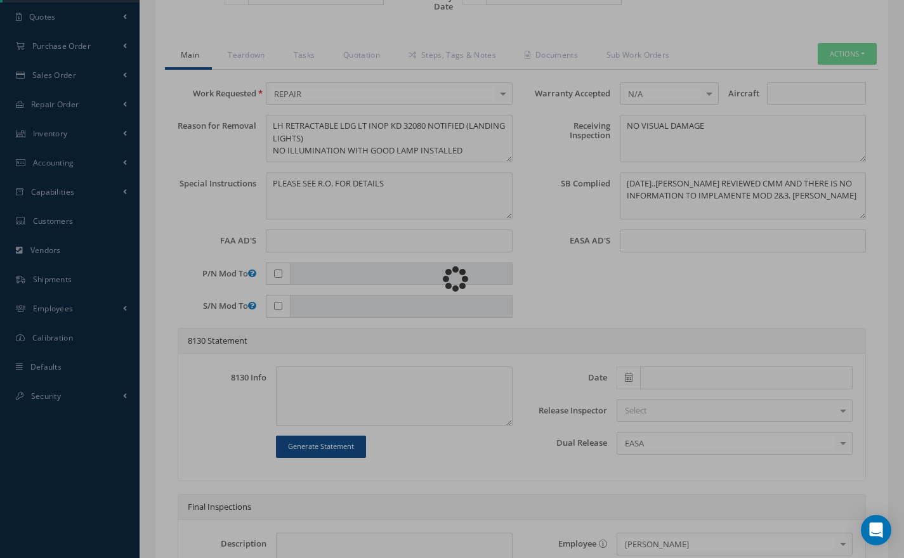
scroll to position [0, 0]
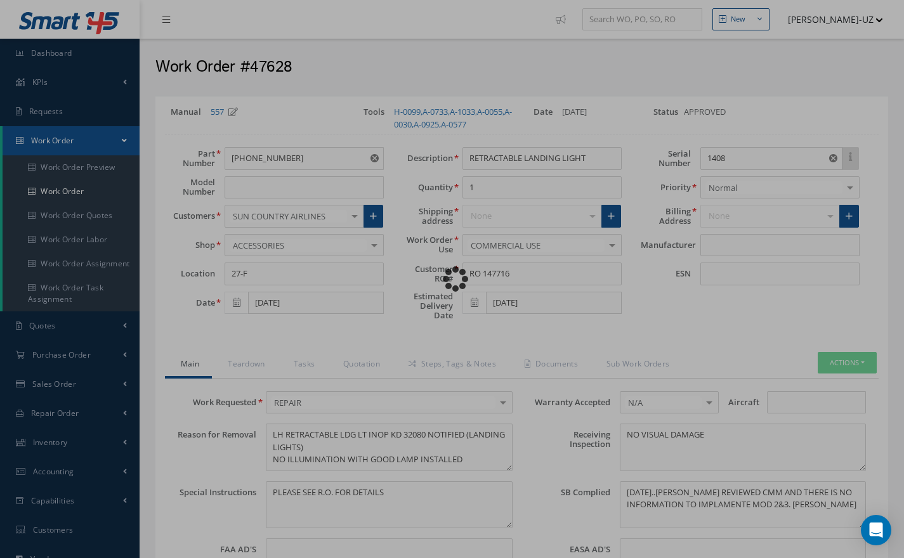
type input "HONEYWELL"
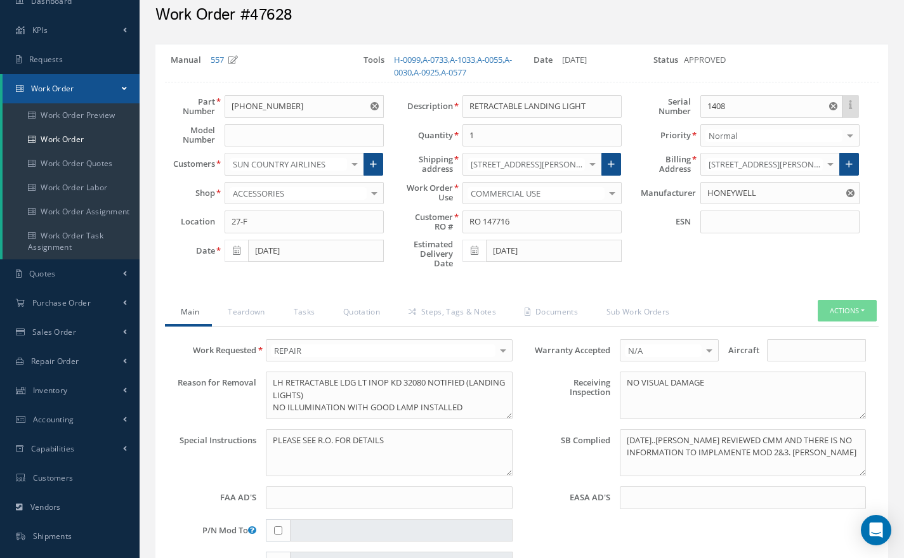
scroll to position [55, 0]
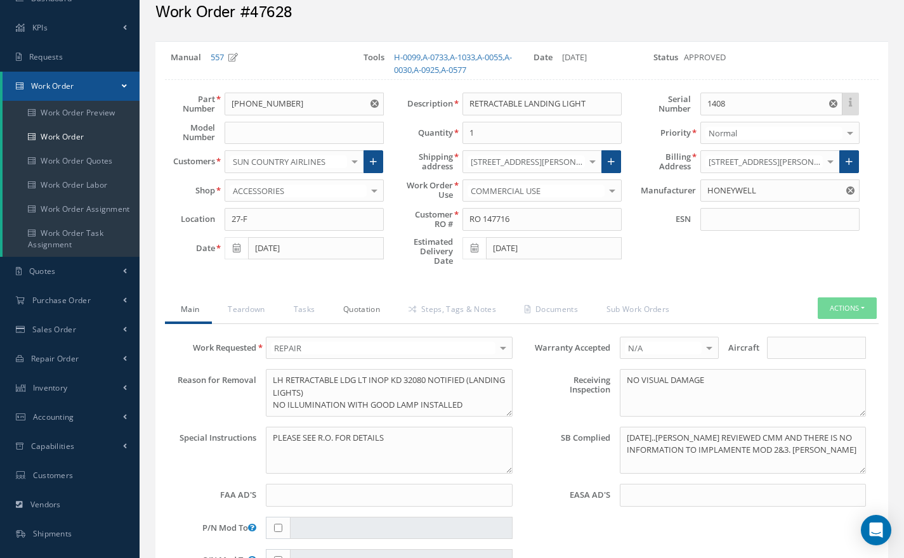
click at [367, 315] on link "Quotation" at bounding box center [359, 310] width 65 height 27
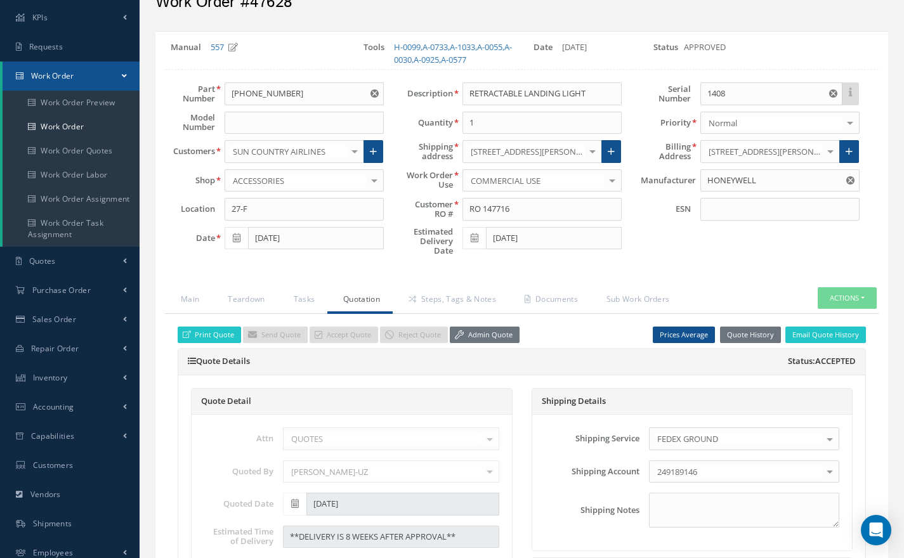
scroll to position [64, 0]
click at [475, 298] on link "Steps, Tags & Notes" at bounding box center [451, 301] width 116 height 27
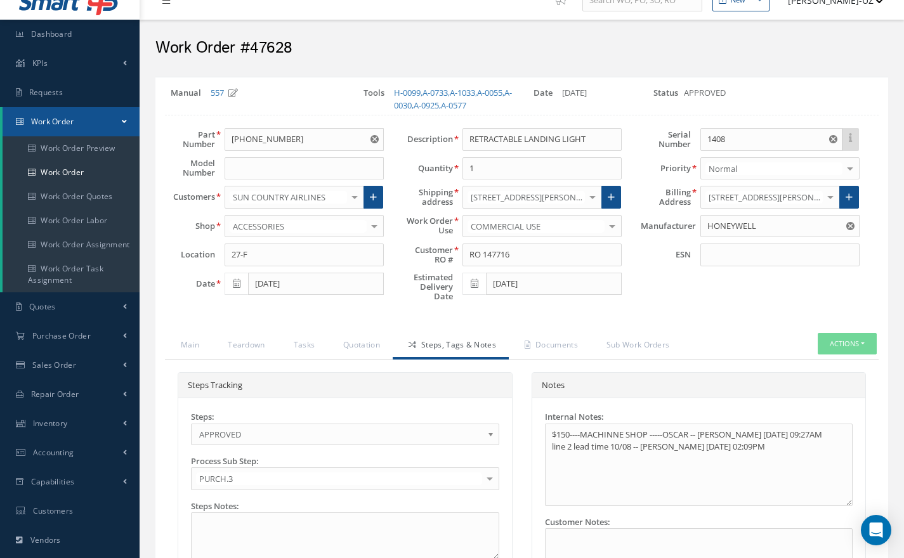
scroll to position [4, 0]
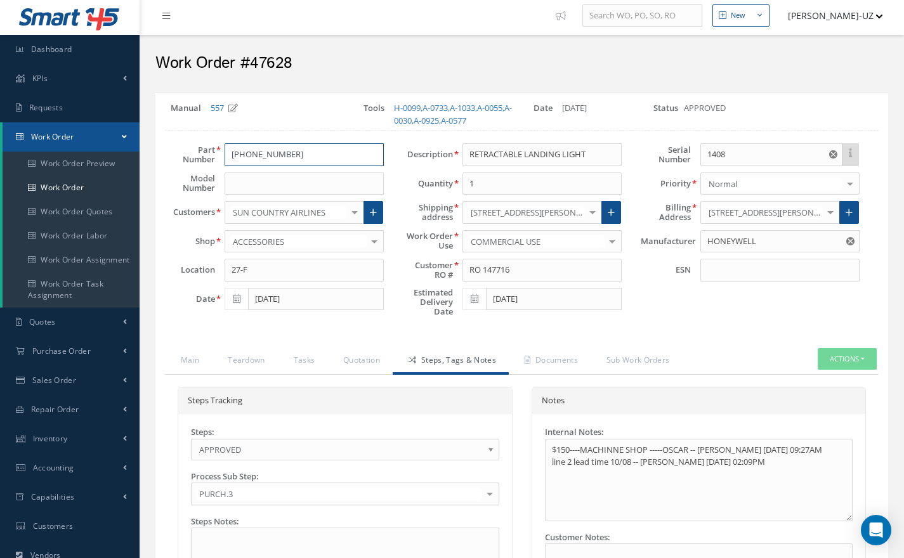
drag, startPoint x: 282, startPoint y: 155, endPoint x: 225, endPoint y: 155, distance: 57.1
click at [225, 155] on input "45-0351-3" at bounding box center [304, 154] width 159 height 23
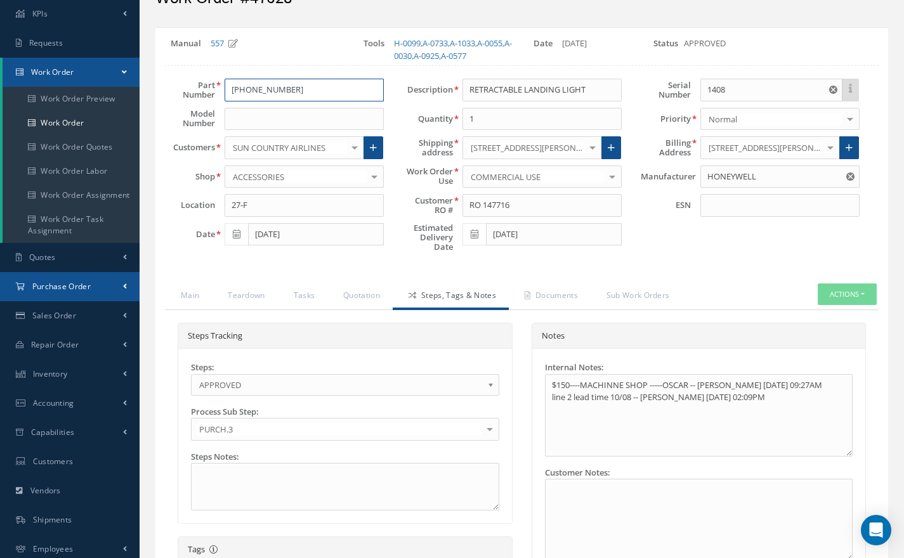
scroll to position [70, 0]
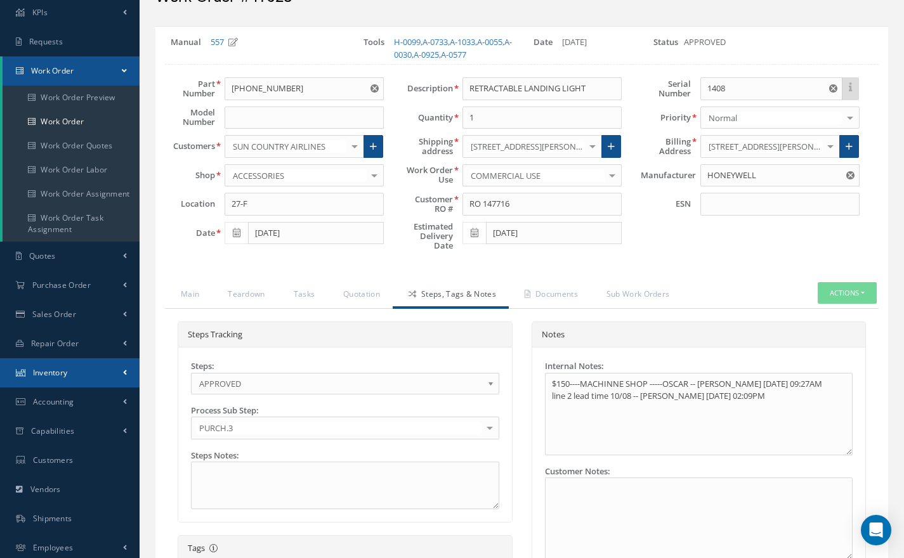
click at [52, 372] on span "Inventory" at bounding box center [50, 372] width 35 height 11
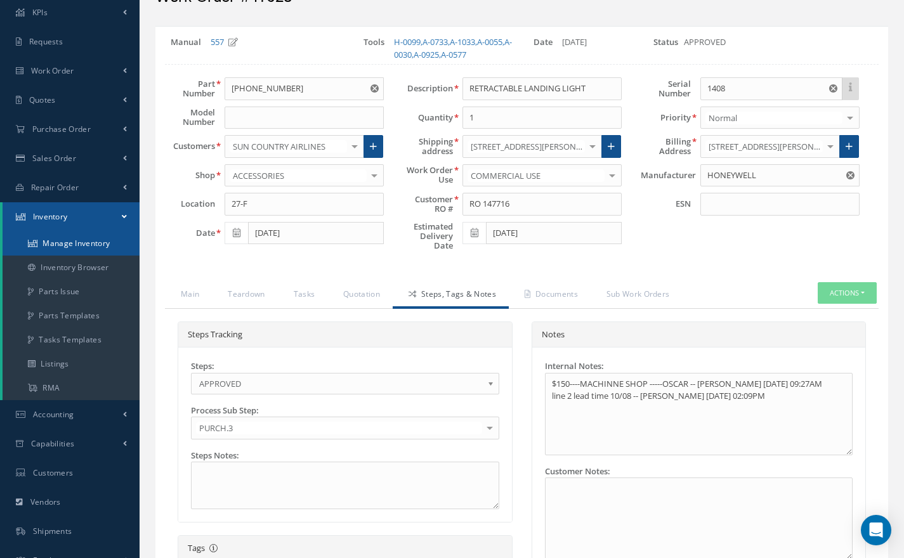
click at [86, 242] on link "Manage Inventory" at bounding box center [71, 244] width 137 height 24
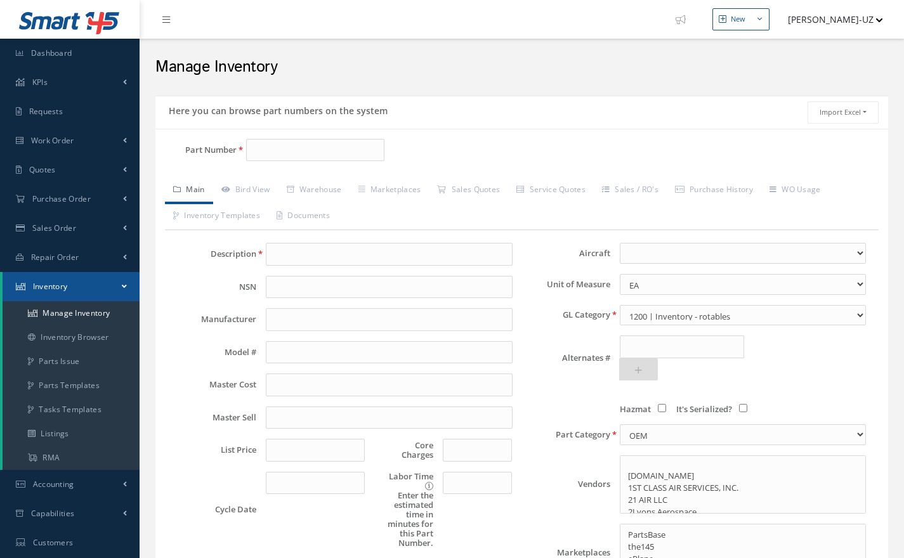
select select
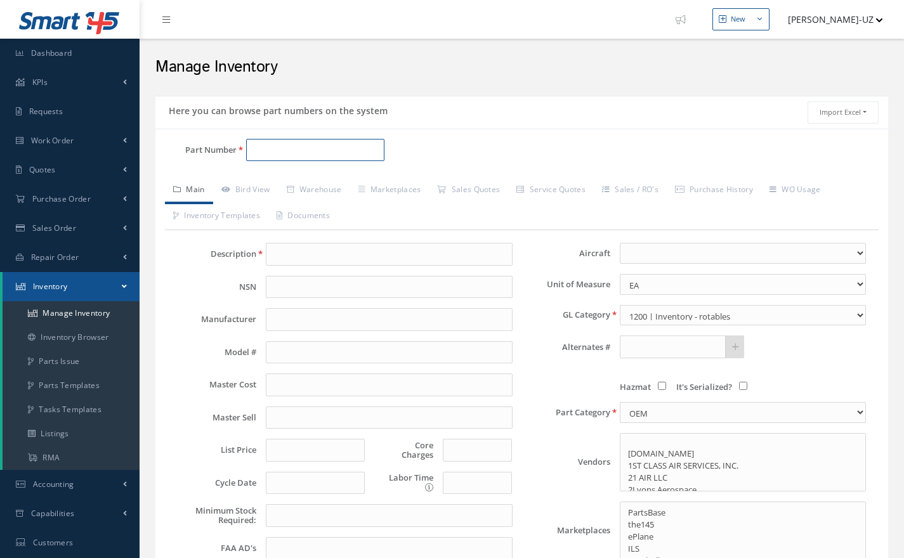
click at [289, 152] on input "Part Number" at bounding box center [315, 150] width 138 height 23
paste input "[PHONE_NUMBER]"
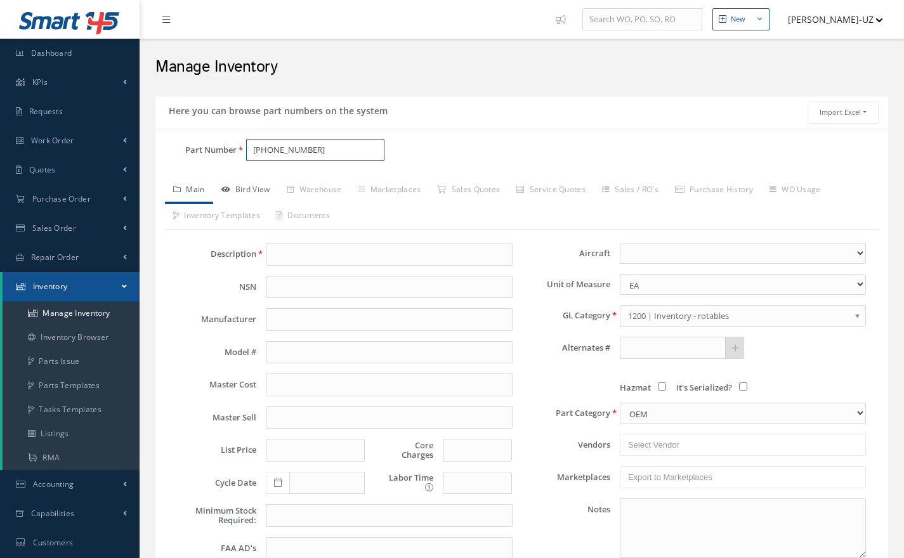
type input "[PHONE_NUMBER]"
click at [261, 191] on link "Bird View" at bounding box center [245, 191] width 65 height 27
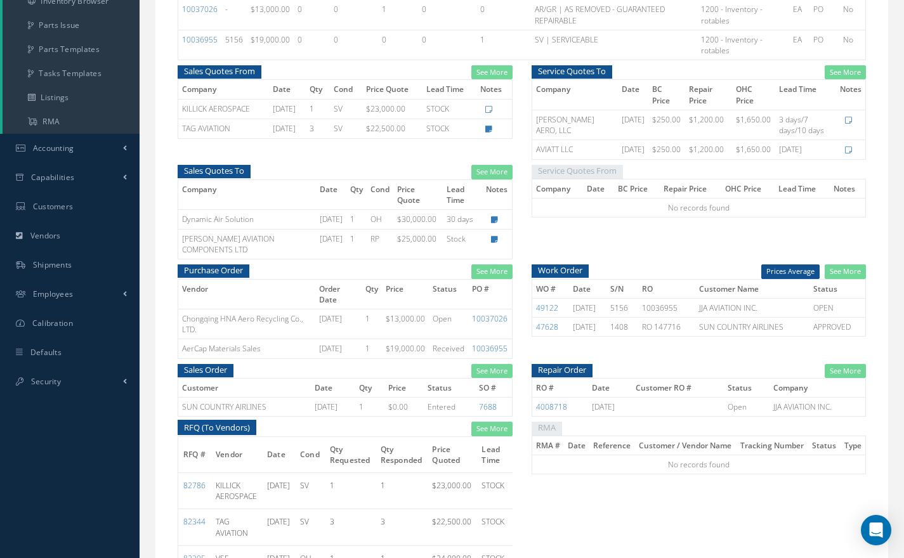
scroll to position [336, 0]
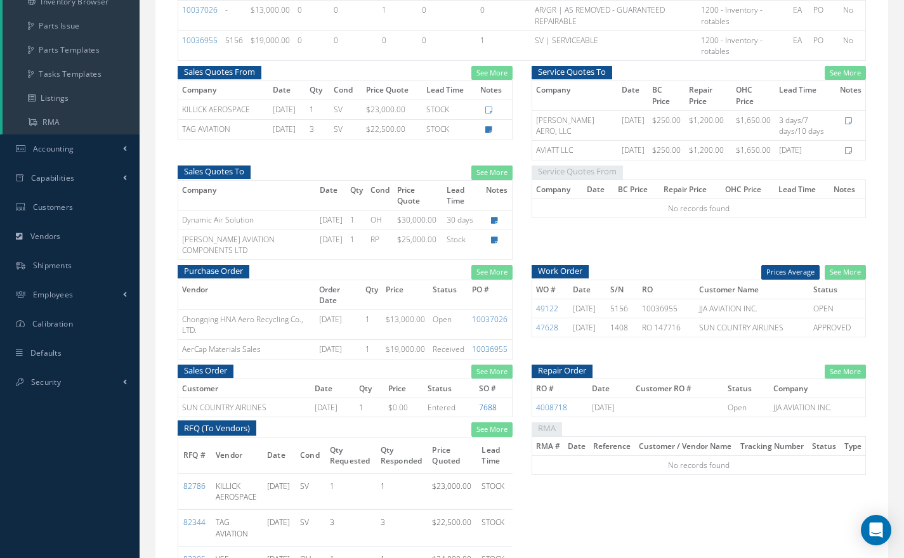
drag, startPoint x: 494, startPoint y: 408, endPoint x: 489, endPoint y: 403, distance: 7.2
click at [489, 403] on link "7688" at bounding box center [488, 407] width 18 height 11
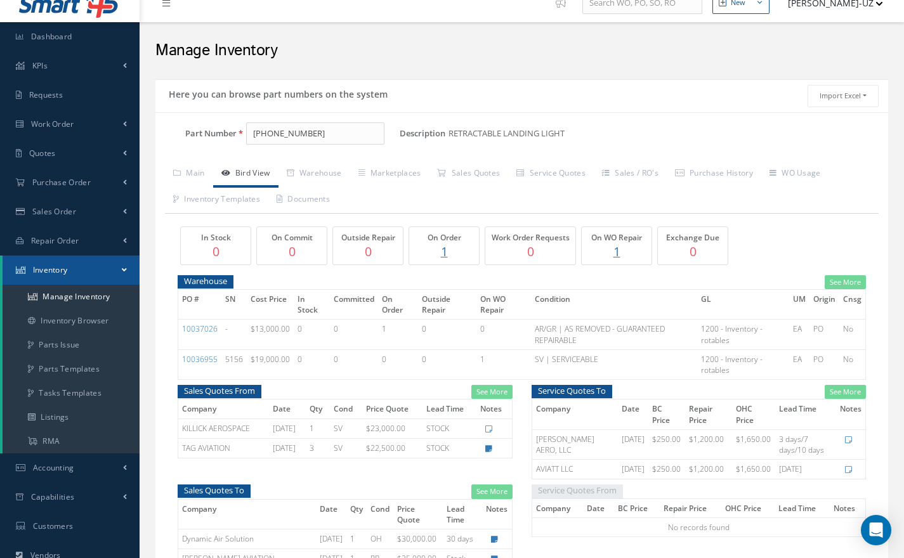
scroll to position [0, 0]
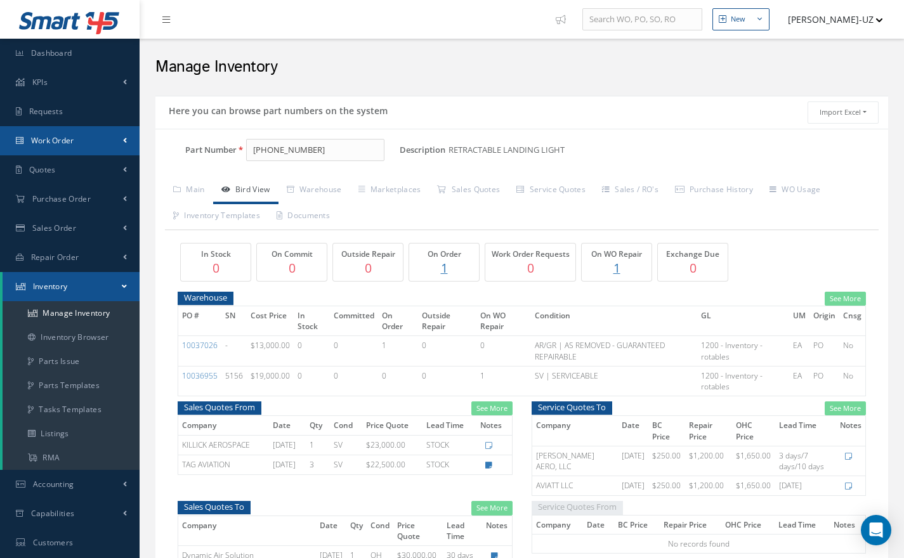
click at [61, 139] on span "Work Order" at bounding box center [52, 140] width 43 height 11
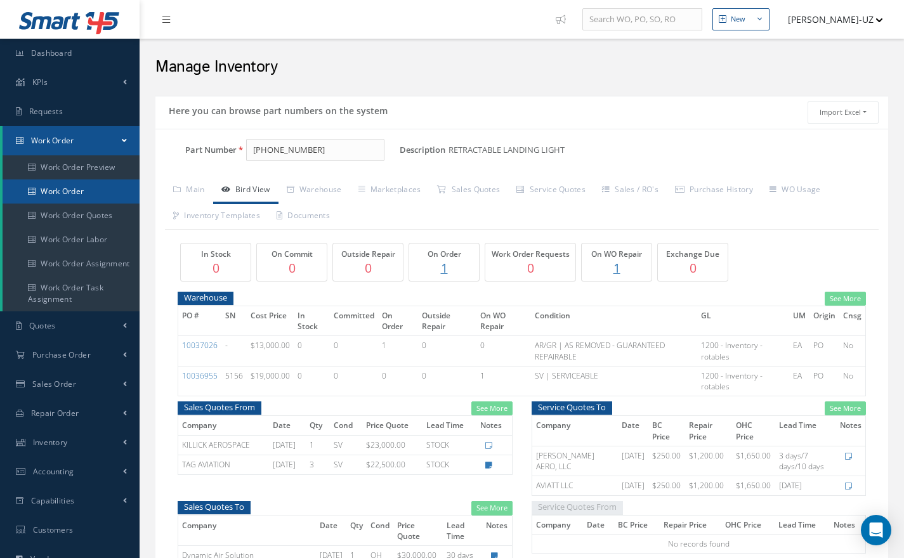
click at [68, 187] on link "Work Order" at bounding box center [71, 191] width 137 height 24
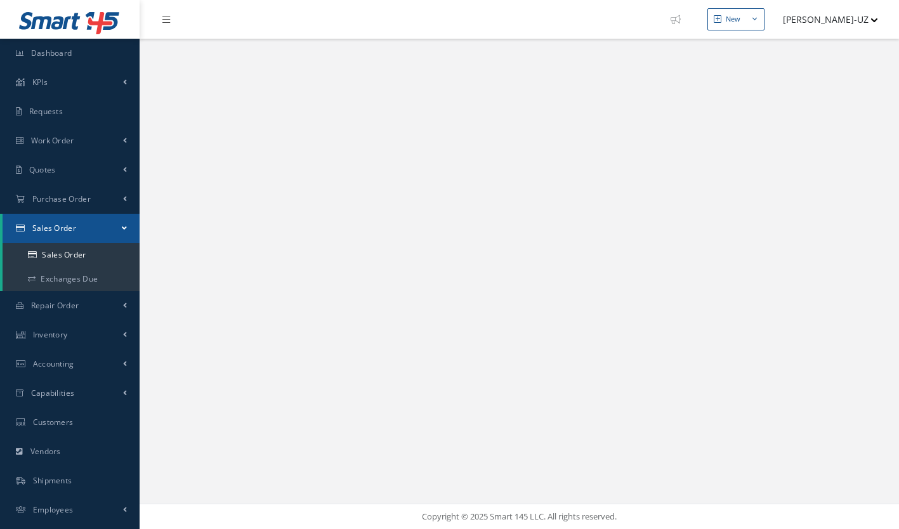
select select "25"
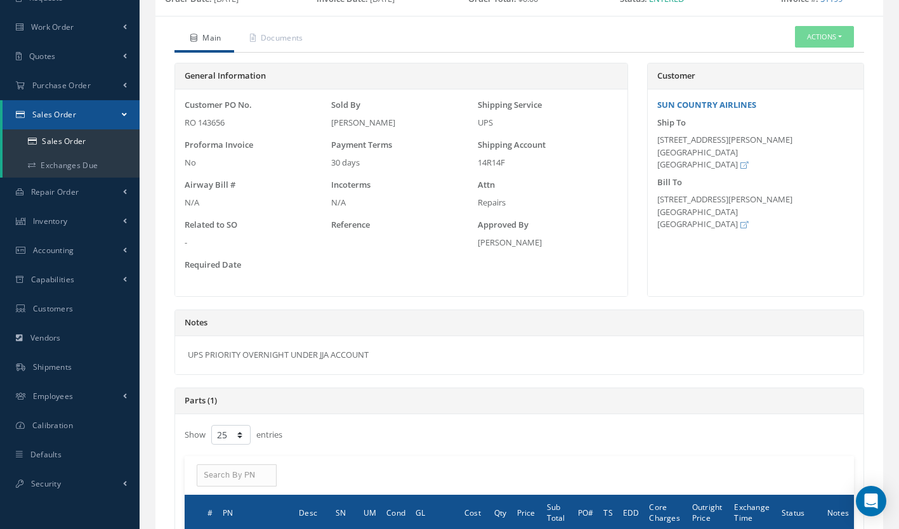
scroll to position [110, 0]
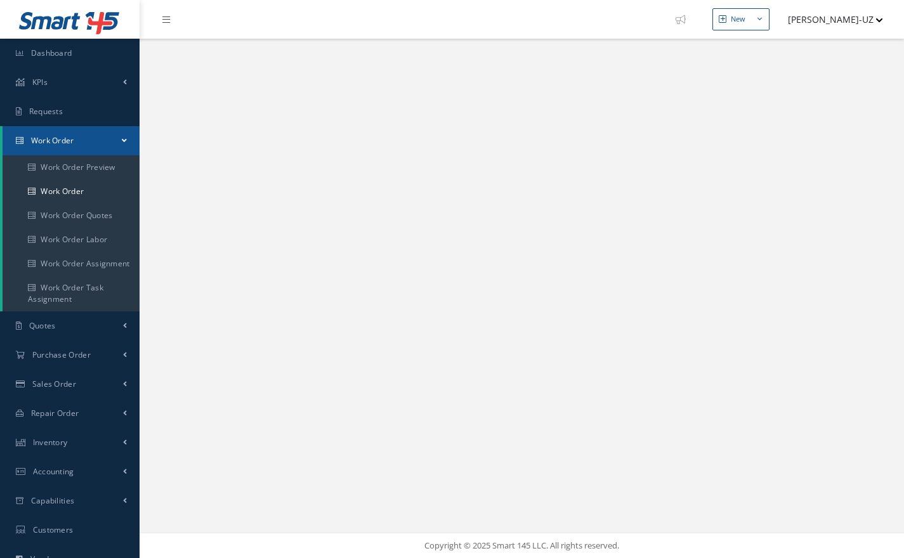
select select "25"
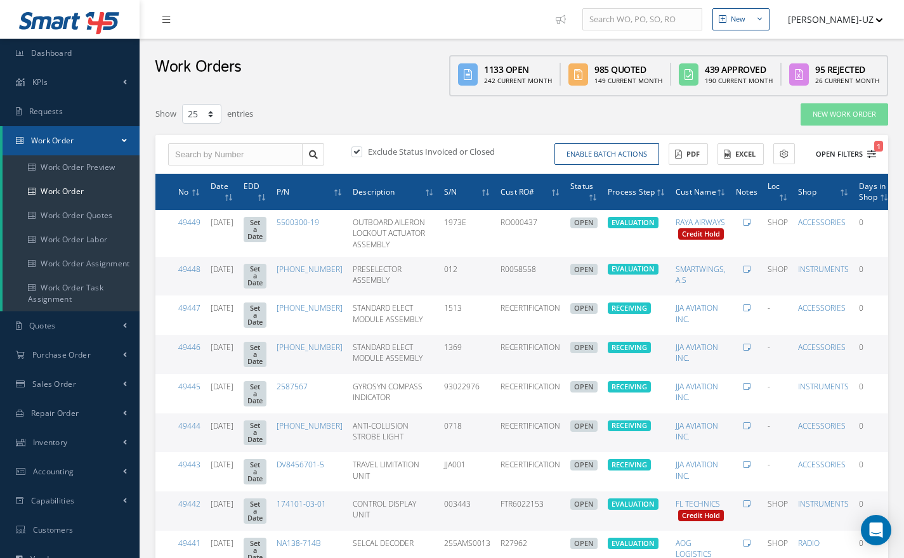
click at [872, 153] on icon "1" at bounding box center [871, 154] width 9 height 9
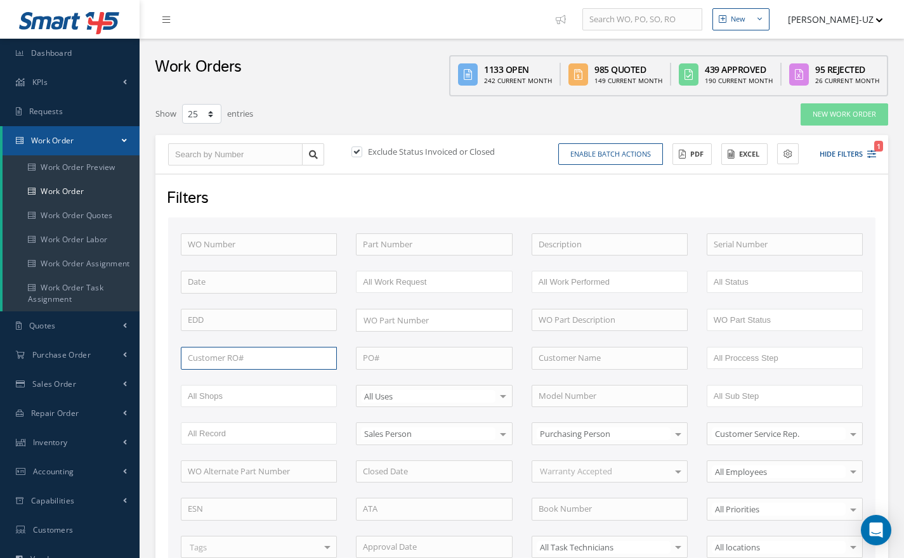
click at [254, 358] on input "text" at bounding box center [259, 358] width 156 height 23
paste input "T49051"
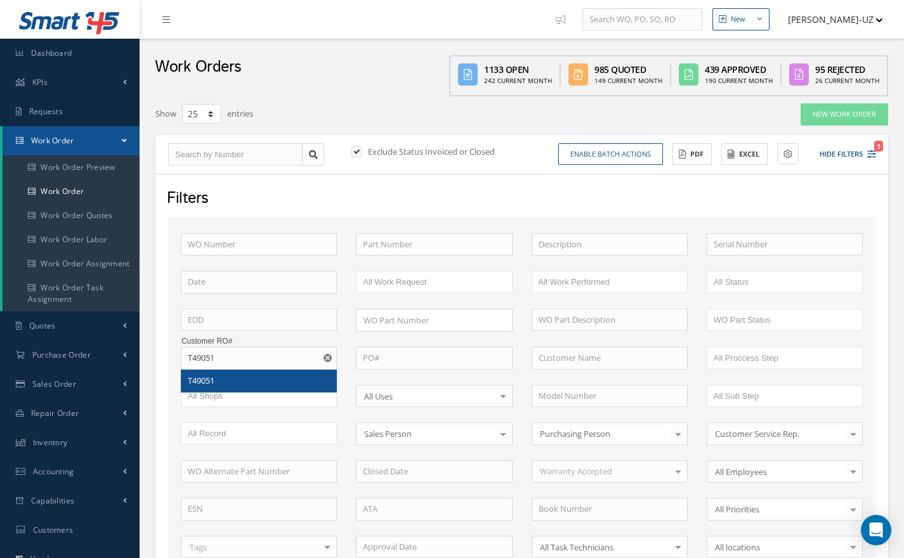
click at [197, 379] on span "T49051" at bounding box center [201, 380] width 27 height 11
type input "T49051"
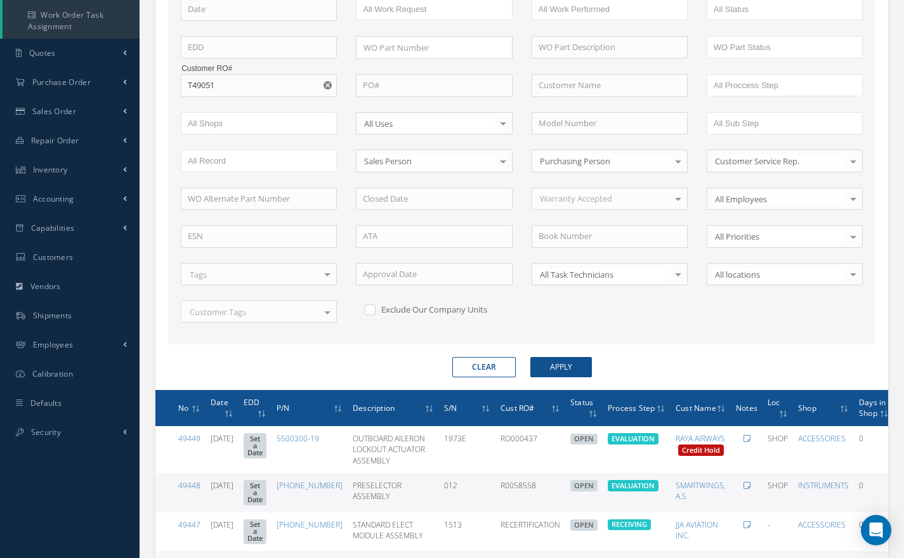
scroll to position [277, 0]
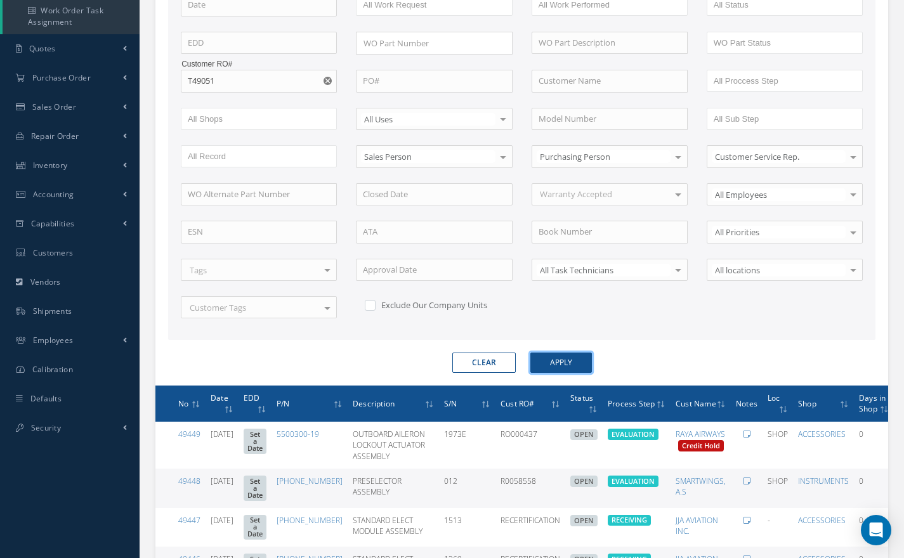
click at [566, 360] on button "Apply" at bounding box center [561, 363] width 62 height 20
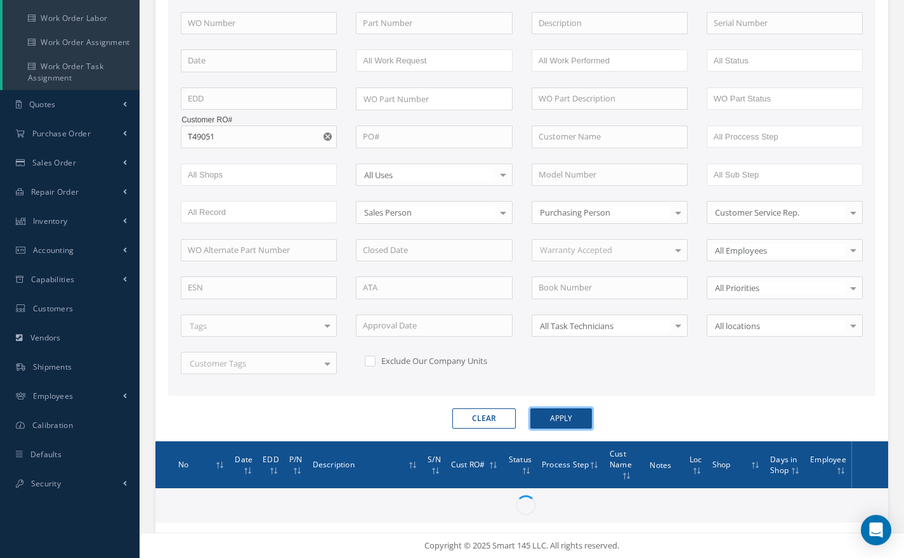
scroll to position [277, 0]
